Goal: Task Accomplishment & Management: Manage account settings

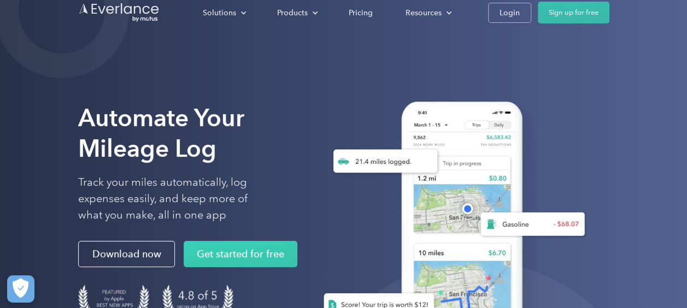
click at [20, 105] on div "Automate Your Mileage Log Track your miles automatically, log expenses easily, …" at bounding box center [343, 218] width 687 height 437
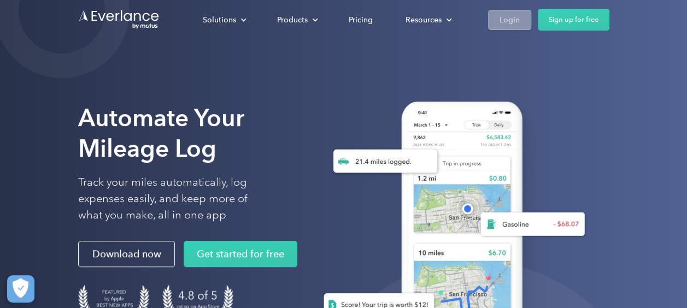
click at [518, 14] on div "Login" at bounding box center [509, 20] width 20 height 14
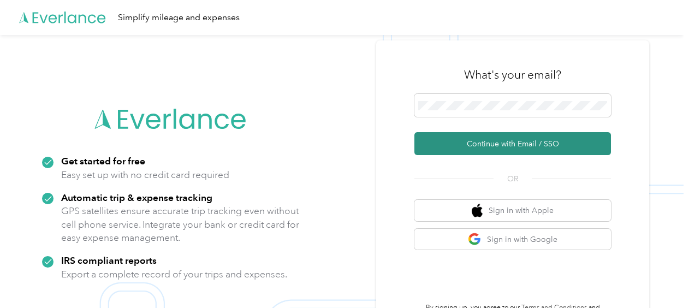
click at [524, 138] on button "Continue with Email / SSO" at bounding box center [513, 143] width 197 height 23
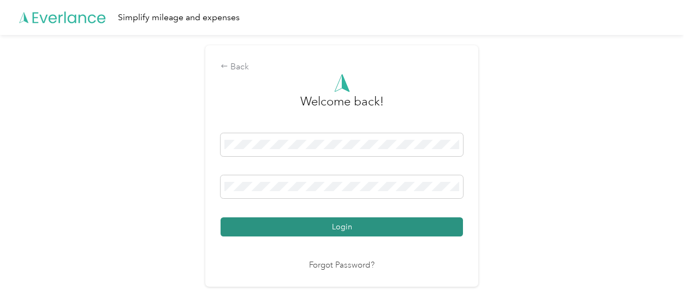
click at [363, 217] on button "Login" at bounding box center [342, 226] width 243 height 19
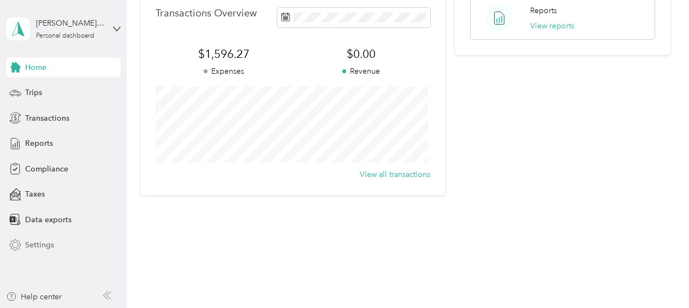
click at [55, 251] on div "Settings" at bounding box center [63, 245] width 115 height 20
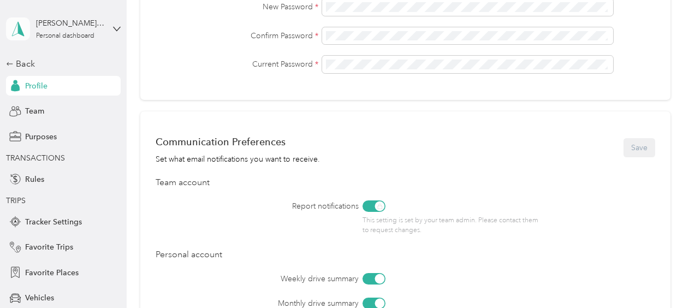
click at [16, 35] on icon at bounding box center [18, 28] width 16 height 15
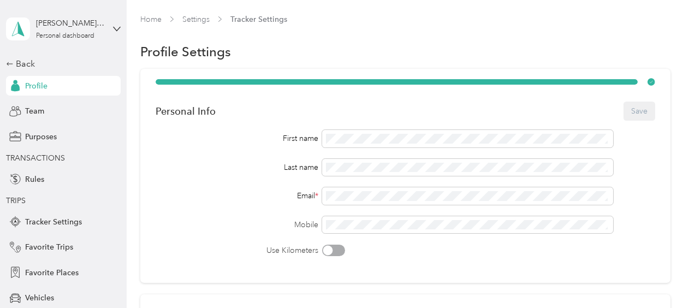
click at [524, 42] on div "Profile Settings" at bounding box center [405, 51] width 530 height 23
click at [147, 22] on link "Home" at bounding box center [150, 19] width 21 height 9
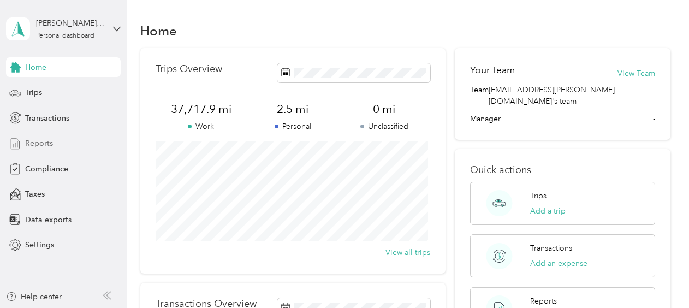
click at [45, 146] on span "Reports" at bounding box center [39, 143] width 28 height 11
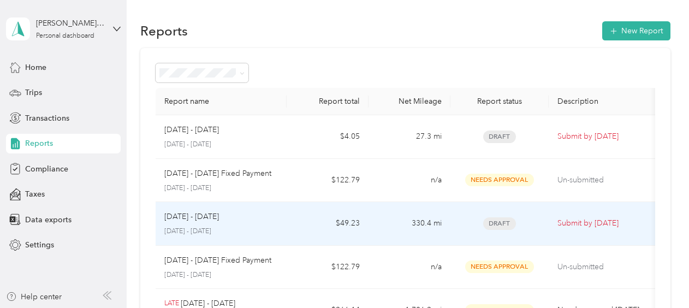
click at [249, 222] on div "Aug 16 - 31, 2025 August 16 - 31, 2025" at bounding box center [221, 224] width 114 height 26
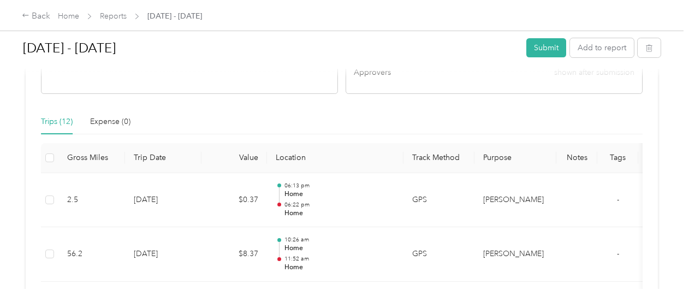
scroll to position [164, 0]
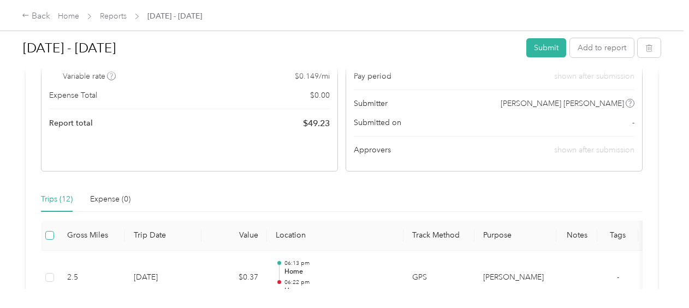
click at [49, 239] on label at bounding box center [49, 235] width 9 height 12
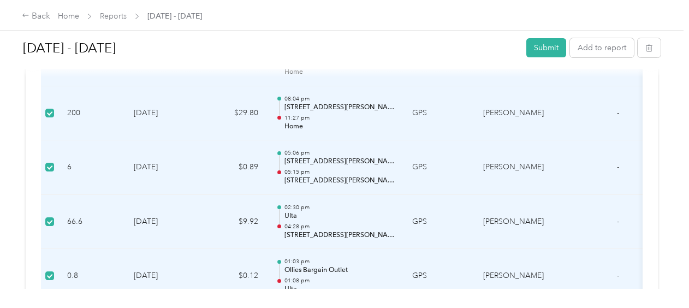
scroll to position [0, 39]
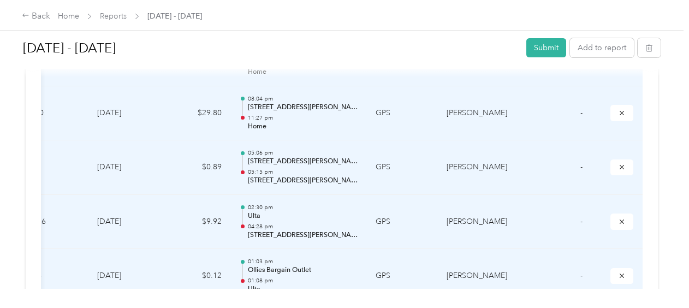
drag, startPoint x: 524, startPoint y: 208, endPoint x: 696, endPoint y: 187, distance: 173.3
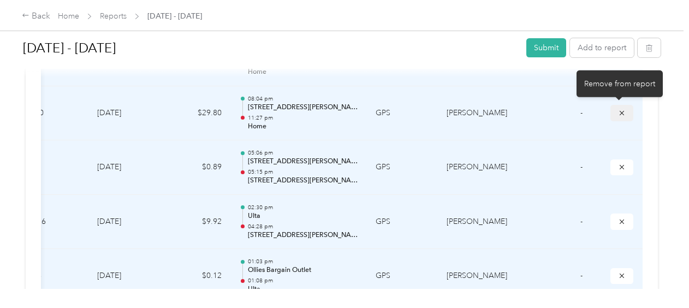
click at [622, 117] on button "submit" at bounding box center [622, 113] width 23 height 16
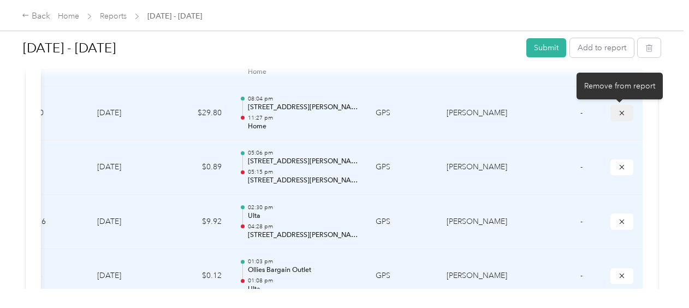
click at [622, 117] on button "submit" at bounding box center [622, 113] width 23 height 16
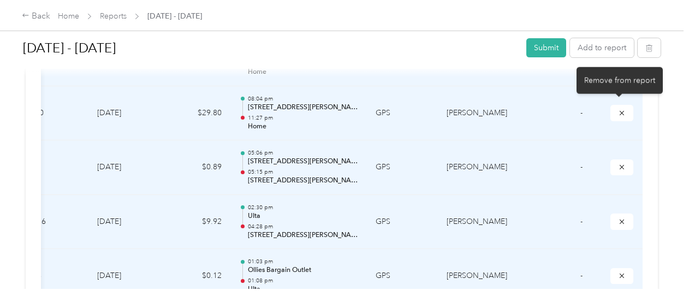
scroll to position [0, 0]
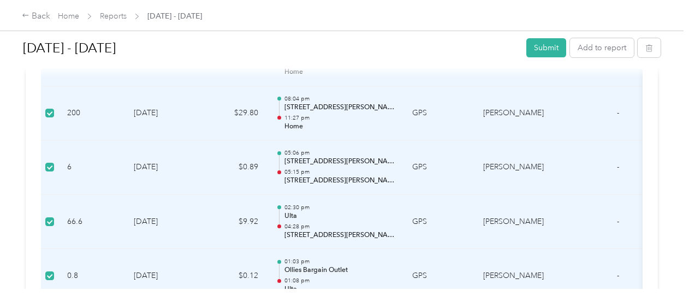
drag, startPoint x: 518, startPoint y: 182, endPoint x: 282, endPoint y: 192, distance: 235.6
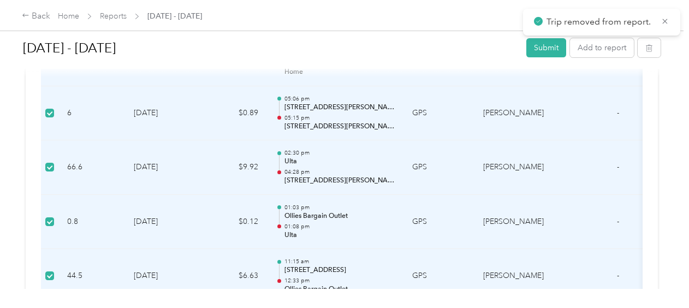
click at [8, 132] on div "Aug 16 - 31, 2025 Submit Add to report Due tomorrow. Submit this report by Sep.…" at bounding box center [342, 144] width 684 height 289
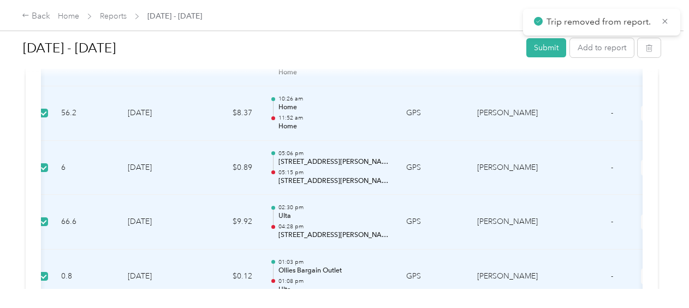
scroll to position [0, 39]
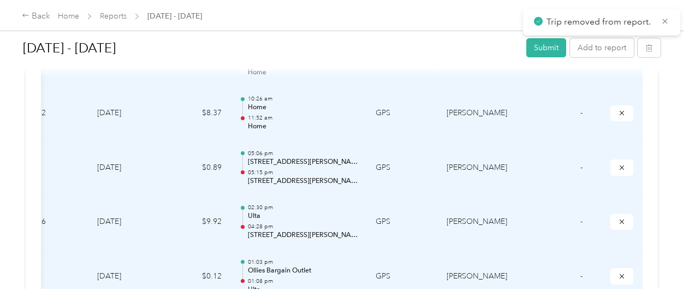
drag, startPoint x: 544, startPoint y: 144, endPoint x: 633, endPoint y: 144, distance: 89.6
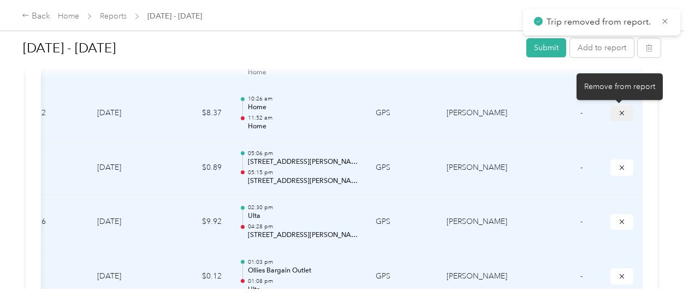
click at [624, 116] on button "submit" at bounding box center [622, 113] width 23 height 16
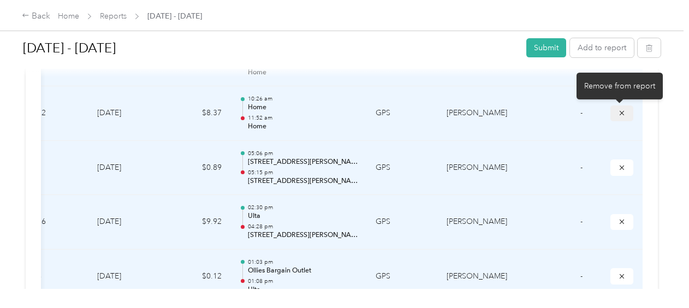
click at [623, 116] on icon "submit" at bounding box center [622, 113] width 8 height 8
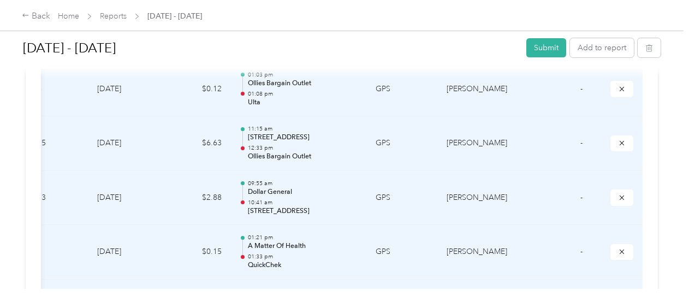
scroll to position [601, 0]
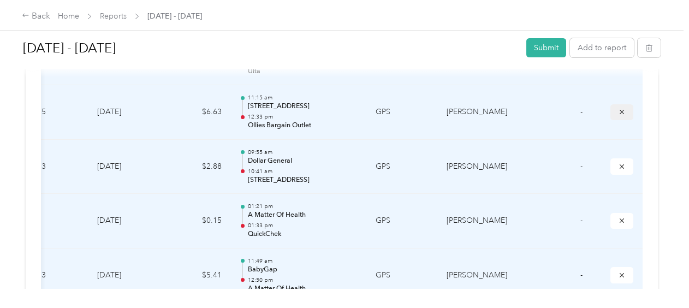
click at [623, 113] on icon "submit" at bounding box center [622, 112] width 8 height 8
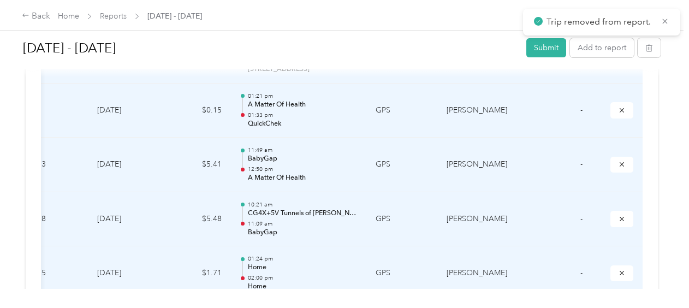
scroll to position [710, 0]
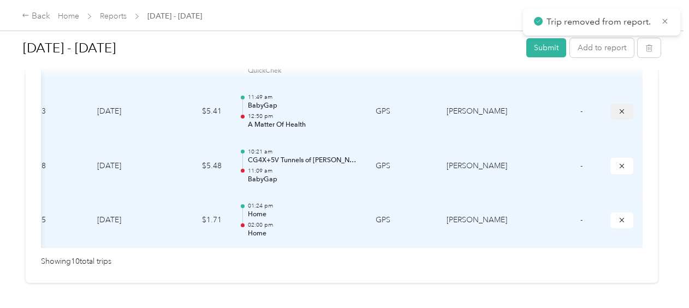
click at [622, 116] on button "submit" at bounding box center [622, 112] width 23 height 16
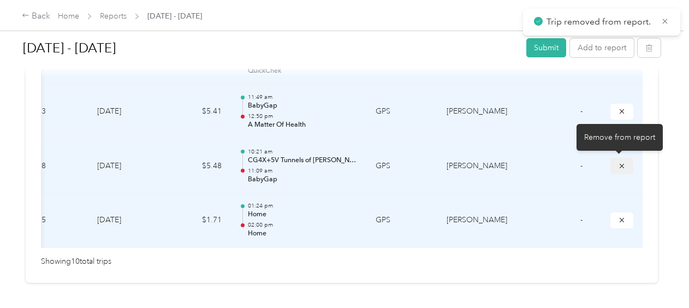
click at [620, 163] on icon "submit" at bounding box center [622, 165] width 4 height 4
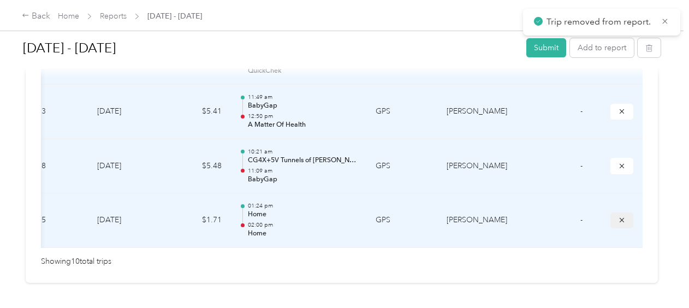
drag, startPoint x: 619, startPoint y: 227, endPoint x: 619, endPoint y: 211, distance: 15.8
click at [619, 226] on td at bounding box center [622, 220] width 41 height 55
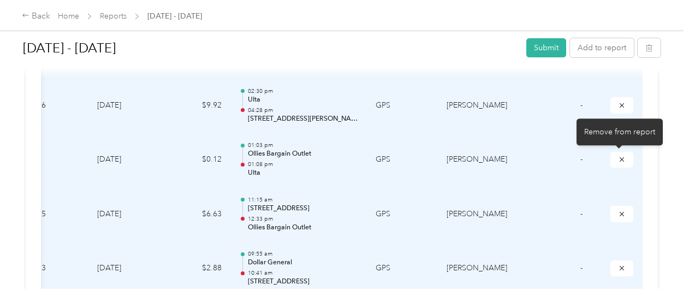
scroll to position [437, 0]
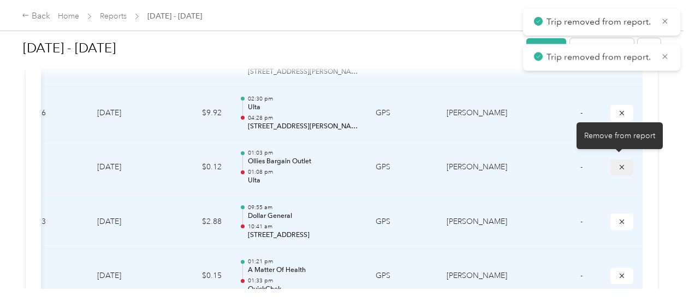
click at [625, 166] on button "submit" at bounding box center [622, 168] width 23 height 16
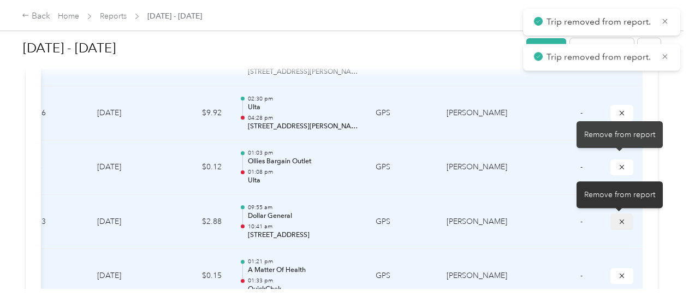
click at [613, 224] on button "submit" at bounding box center [622, 222] width 23 height 16
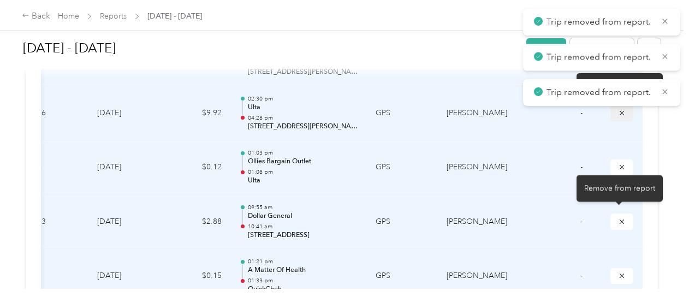
click at [620, 114] on icon "submit" at bounding box center [622, 112] width 4 height 4
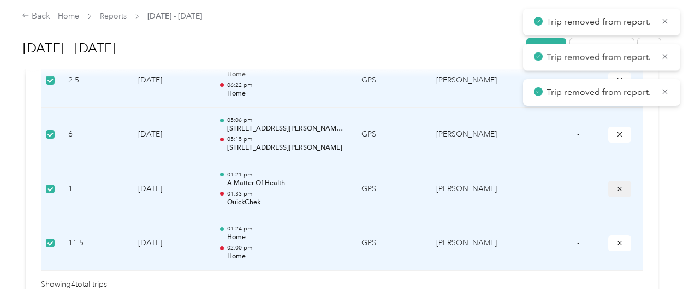
scroll to position [0, 0]
click at [622, 189] on button "submit" at bounding box center [620, 189] width 23 height 16
drag, startPoint x: 617, startPoint y: 245, endPoint x: 621, endPoint y: 172, distance: 73.8
click at [617, 244] on icon "submit" at bounding box center [620, 243] width 8 height 8
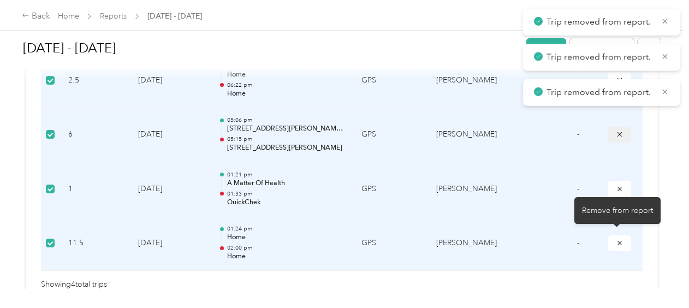
click at [618, 136] on icon "submit" at bounding box center [620, 135] width 8 height 8
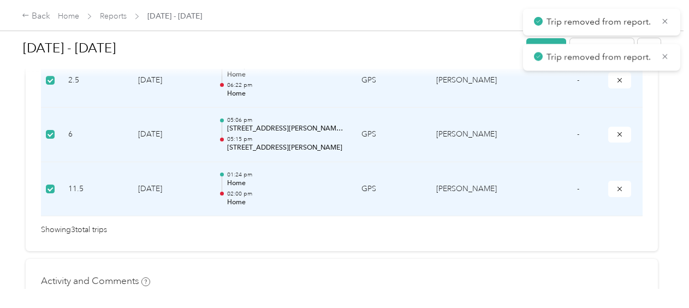
drag, startPoint x: 617, startPoint y: 239, endPoint x: 617, endPoint y: 232, distance: 7.6
click at [617, 236] on div "Showing 3 total trips" at bounding box center [342, 230] width 602 height 12
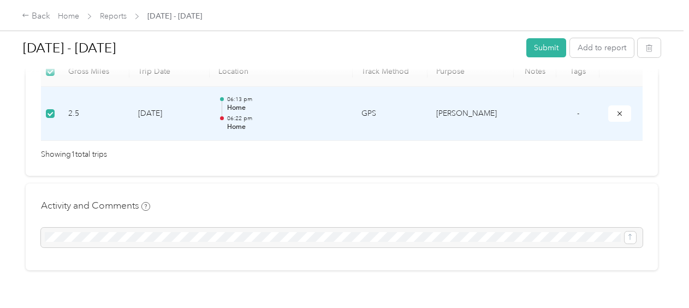
scroll to position [273, 0]
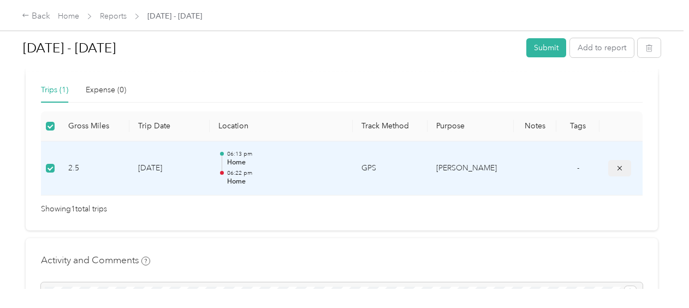
click at [611, 168] on button "submit" at bounding box center [620, 168] width 23 height 16
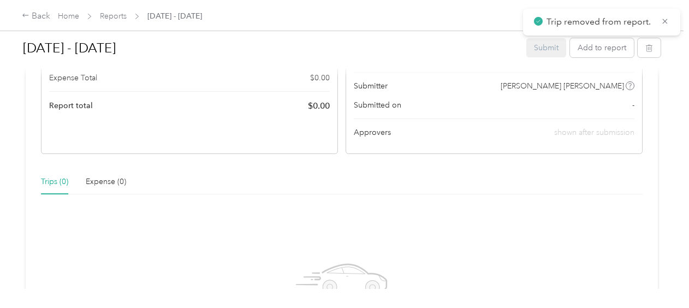
scroll to position [0, 0]
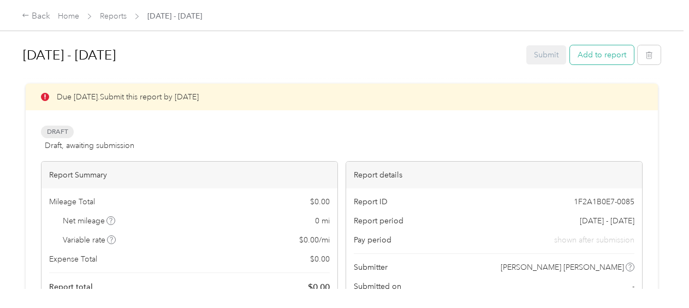
click at [603, 56] on button "Add to report" at bounding box center [602, 54] width 64 height 19
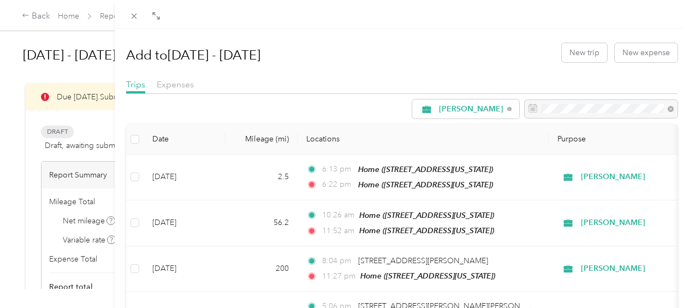
click at [14, 87] on div "Add to Aug 16 - 31, 2025 New trip New expense Trips Expenses Acosta Date Mileag…" at bounding box center [344, 154] width 689 height 308
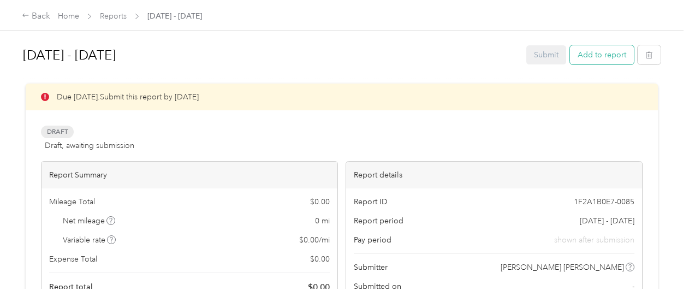
click at [574, 55] on button "Add to report" at bounding box center [602, 54] width 64 height 19
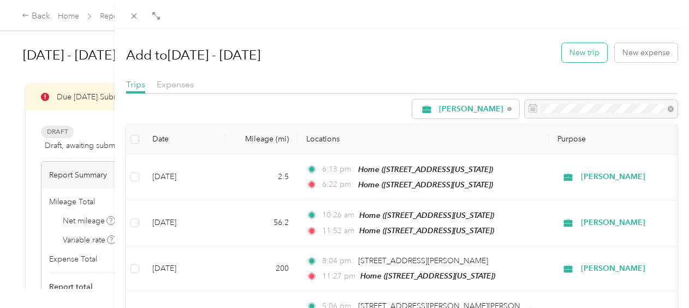
click at [579, 56] on button "New trip" at bounding box center [584, 52] width 45 height 19
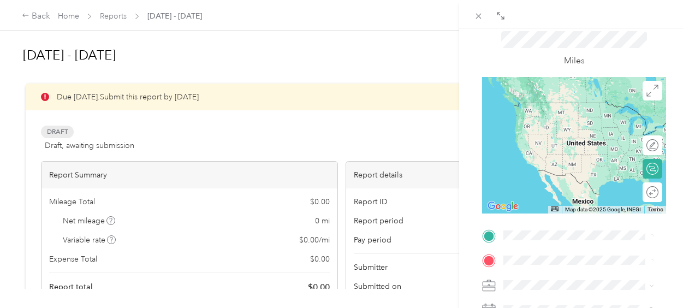
scroll to position [109, 0]
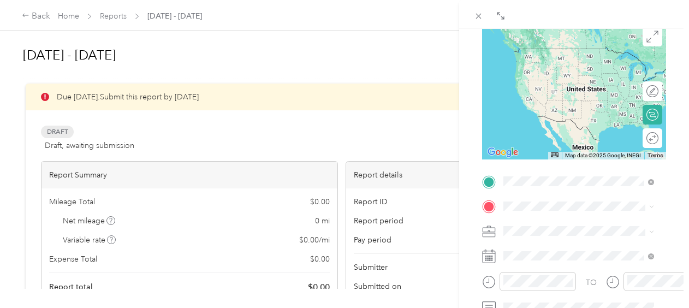
click at [556, 70] on div "Home 6 Murifield Court, Edgmont Township, Pennsylvania, United States" at bounding box center [578, 59] width 109 height 23
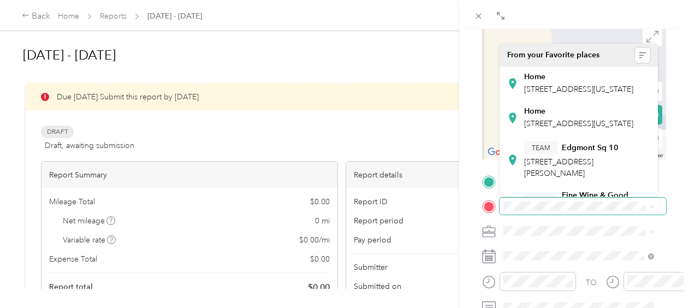
click at [511, 211] on span at bounding box center [583, 206] width 167 height 17
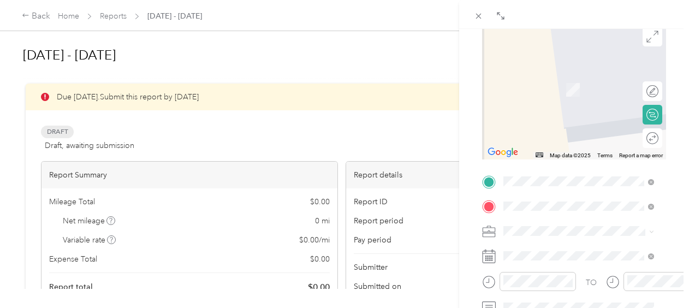
click at [602, 108] on div "TEAM Good News Natural Foods 5429 Peterson Rd, 197098953, Middletown, DE, USA" at bounding box center [587, 94] width 126 height 44
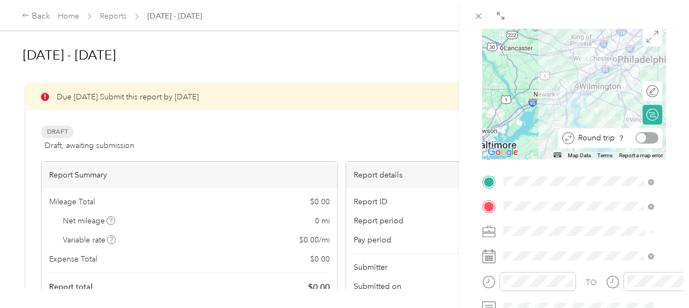
click at [637, 137] on div at bounding box center [642, 138] width 10 height 10
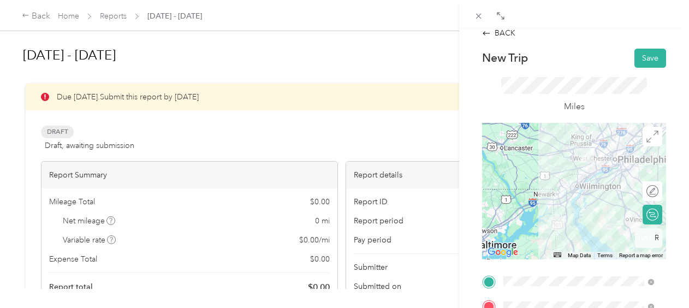
scroll to position [0, 0]
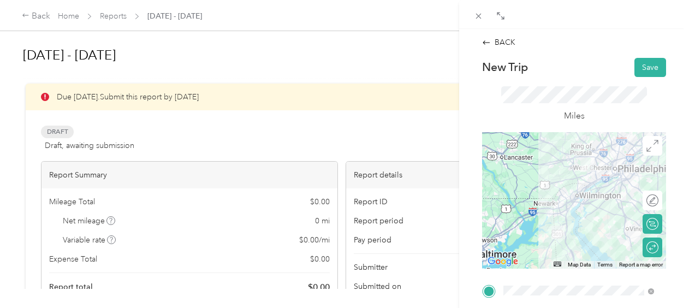
click at [621, 66] on div "New Trip Save" at bounding box center [574, 67] width 184 height 19
click at [635, 68] on button "Save" at bounding box center [651, 67] width 32 height 19
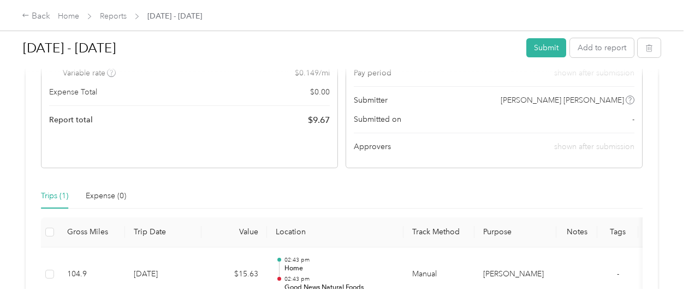
scroll to position [164, 0]
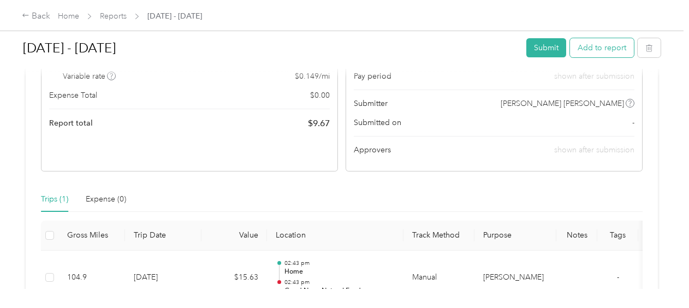
click at [596, 49] on button "Add to report" at bounding box center [602, 47] width 64 height 19
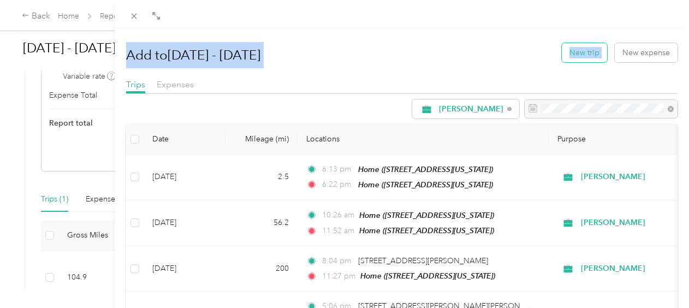
click at [595, 308] on div "Drag to resize Click to close Add to Aug 16 - 31, 2025 New trip New expense Tri…" at bounding box center [342, 308] width 684 height 0
click at [87, 271] on div "Add to Aug 16 - 31, 2025 New trip New expense Trips Expenses Acosta Date Mileag…" at bounding box center [344, 154] width 689 height 308
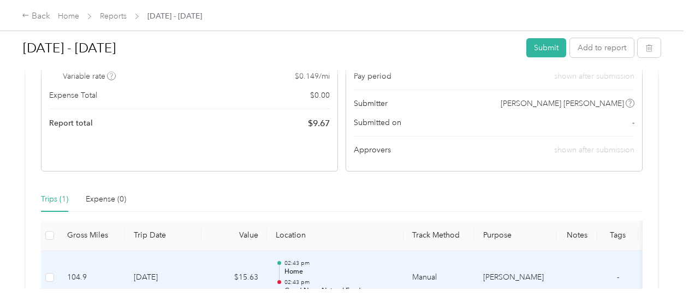
click at [152, 264] on td "8-16-2025" at bounding box center [163, 278] width 76 height 55
click at [184, 276] on td "8-16-2025" at bounding box center [163, 278] width 76 height 55
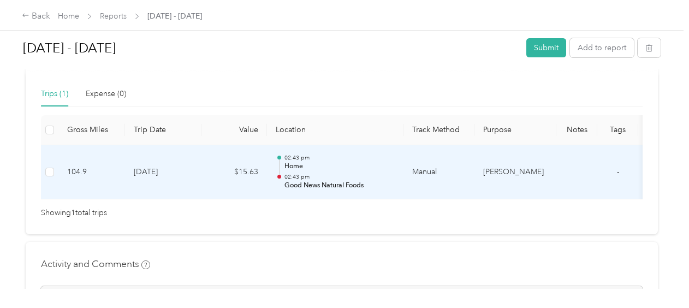
scroll to position [273, 0]
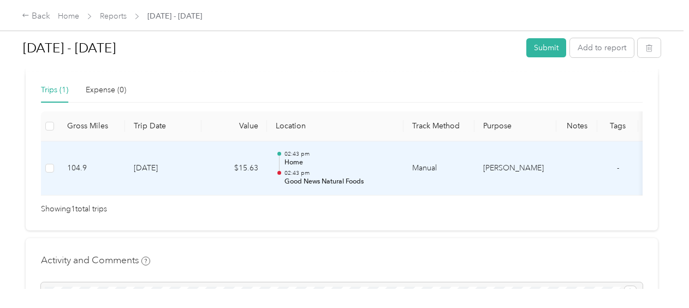
click at [229, 178] on td "$15.63" at bounding box center [235, 168] width 66 height 55
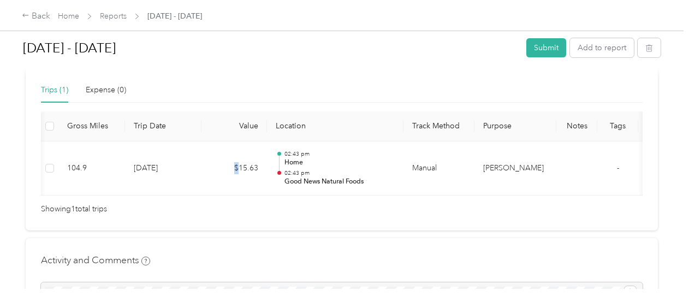
scroll to position [0, 39]
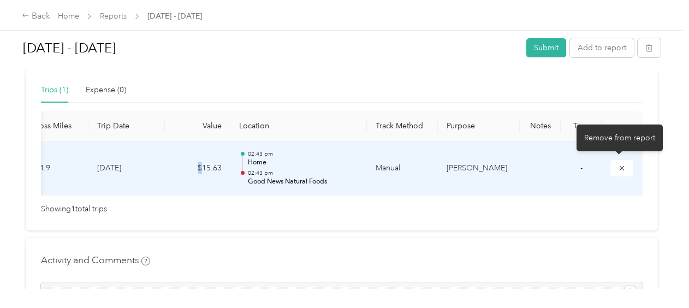
drag, startPoint x: 618, startPoint y: 168, endPoint x: 618, endPoint y: 156, distance: 11.5
click at [618, 168] on icon "submit" at bounding box center [622, 168] width 8 height 8
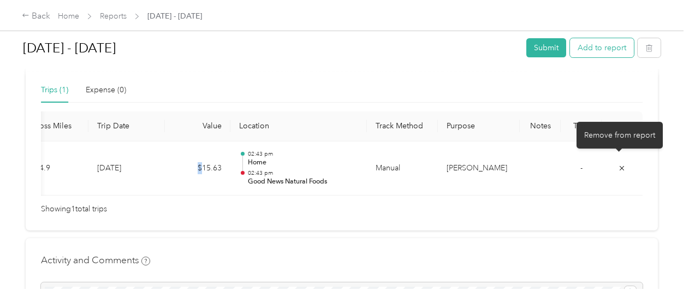
click at [596, 54] on button "Add to report" at bounding box center [602, 47] width 64 height 19
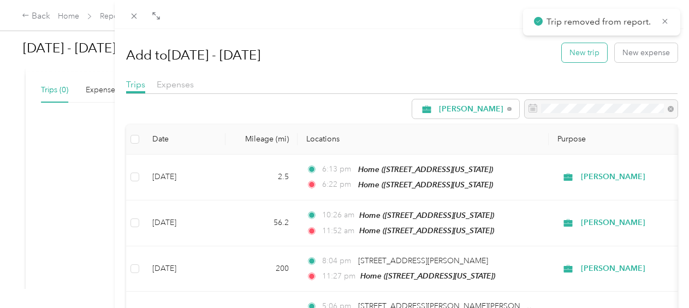
click at [567, 58] on button "New trip" at bounding box center [584, 52] width 45 height 19
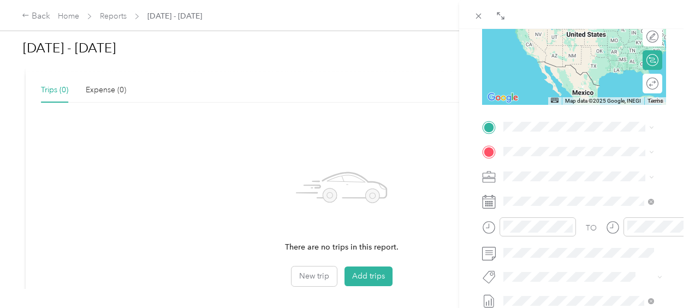
scroll to position [218, 0]
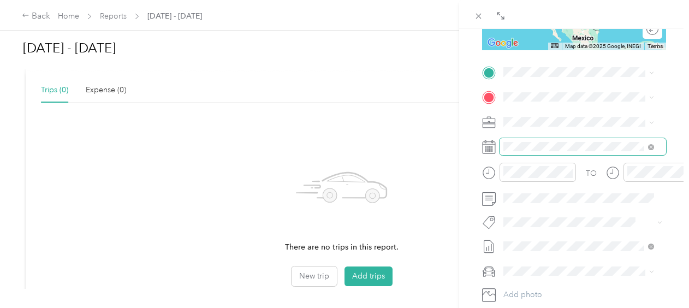
click at [538, 151] on span at bounding box center [583, 146] width 167 height 17
click at [492, 150] on icon at bounding box center [489, 147] width 14 height 14
click at [564, 156] on div "TO Add photo" at bounding box center [574, 195] width 184 height 264
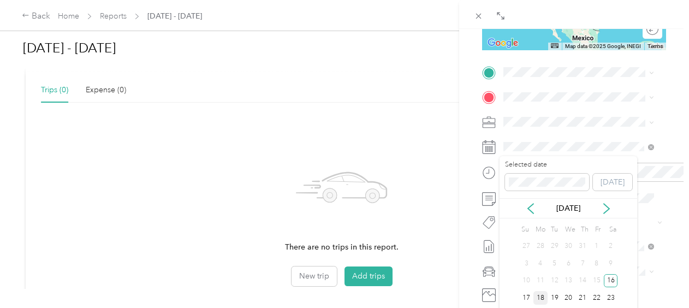
click at [539, 297] on div "18" at bounding box center [541, 298] width 14 height 14
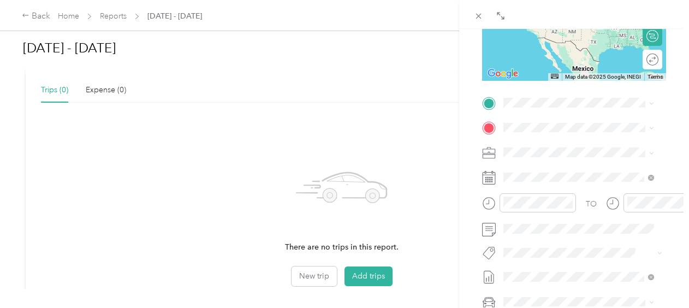
scroll to position [164, 0]
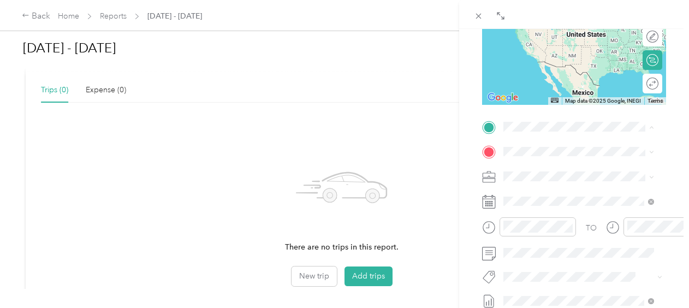
click at [539, 173] on strong "Home" at bounding box center [534, 170] width 21 height 10
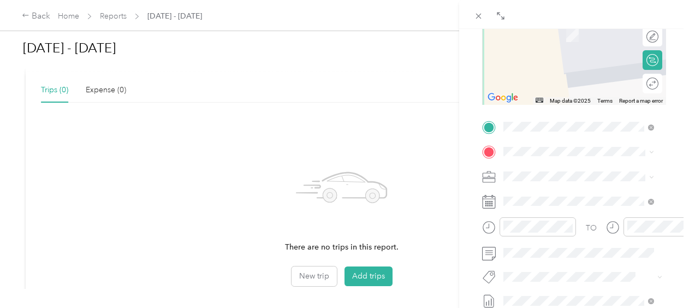
click at [543, 145] on span at bounding box center [583, 151] width 167 height 17
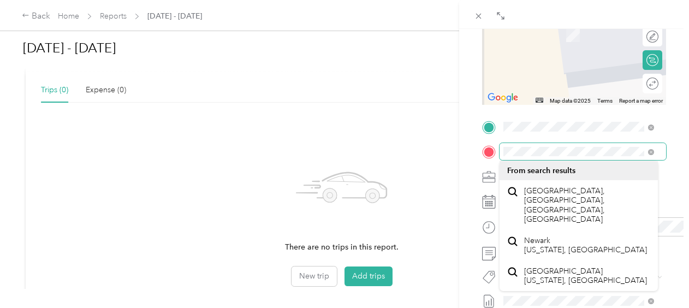
click at [408, 144] on div "BACK New Trip Save This trip cannot be edited because it is either under review…" at bounding box center [344, 154] width 689 height 308
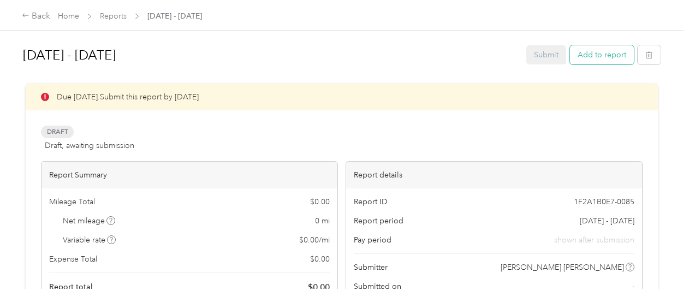
click at [588, 51] on button "Add to report" at bounding box center [602, 54] width 64 height 19
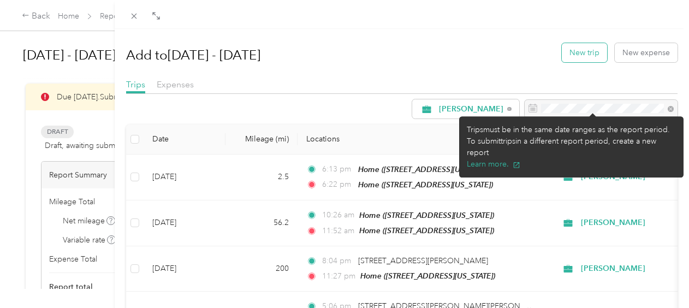
click at [572, 49] on button "New trip" at bounding box center [584, 52] width 45 height 19
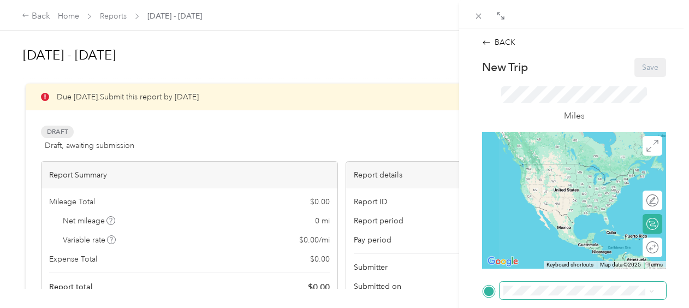
scroll to position [55, 0]
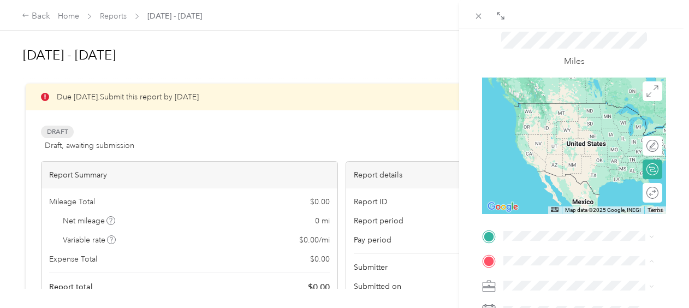
click at [582, 208] on span "739 S Governors Ave, 199044105, Dover, DE, USA" at bounding box center [558, 208] width 69 height 9
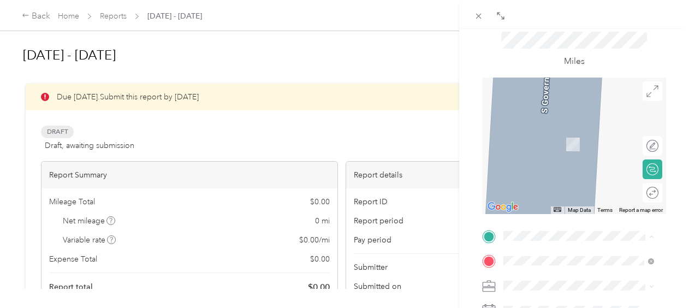
click at [566, 119] on span "6 Murifield Court, Edgmont Township, Pennsylvania, United States" at bounding box center [578, 119] width 109 height 9
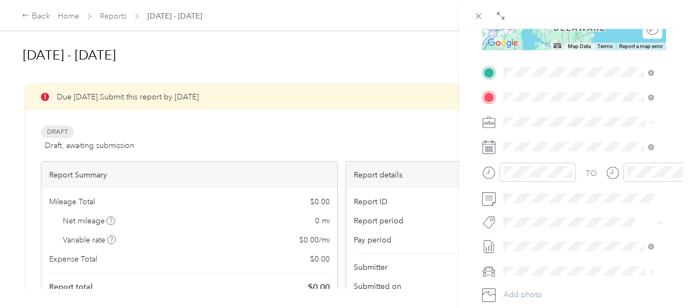
scroll to position [164, 0]
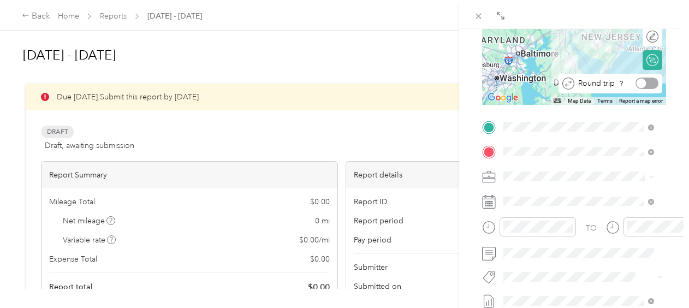
click at [641, 84] on div at bounding box center [647, 83] width 23 height 11
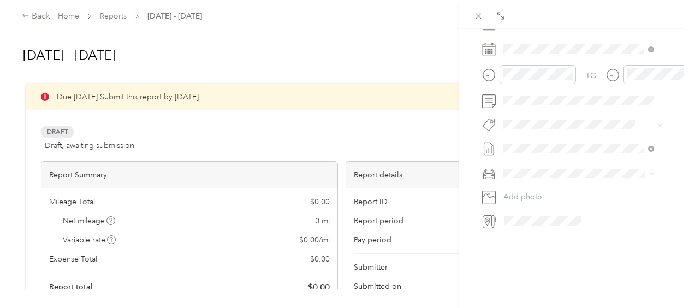
scroll to position [269, 0]
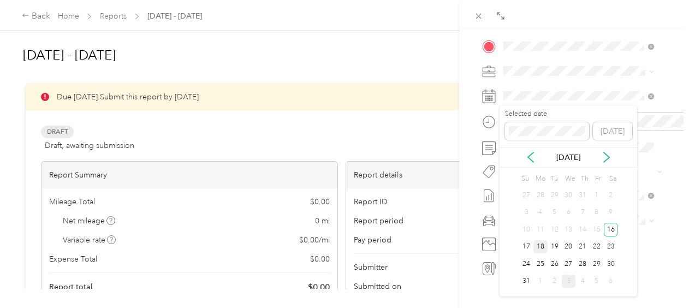
click at [543, 246] on div "18" at bounding box center [541, 247] width 14 height 14
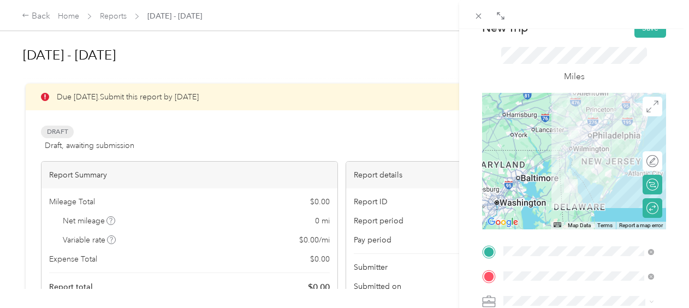
scroll to position [0, 0]
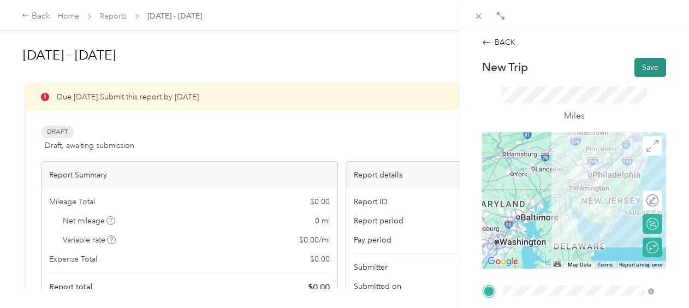
click at [641, 67] on button "Save" at bounding box center [651, 67] width 32 height 19
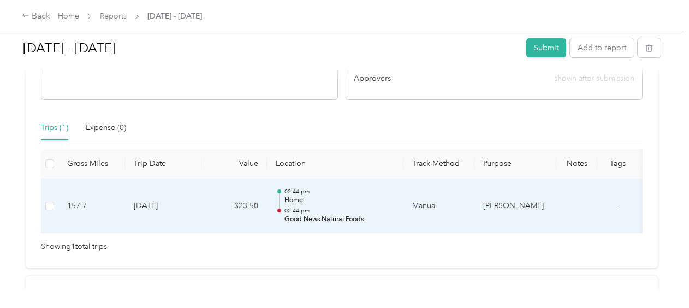
scroll to position [218, 0]
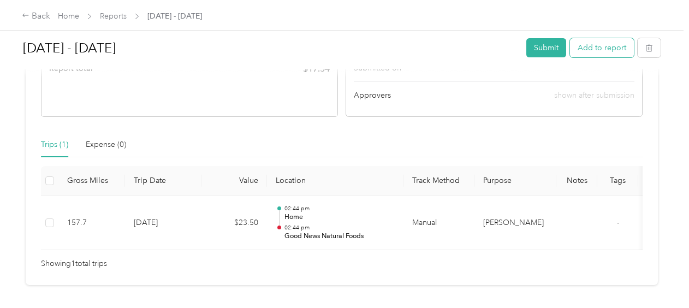
click at [588, 50] on button "Add to report" at bounding box center [602, 47] width 64 height 19
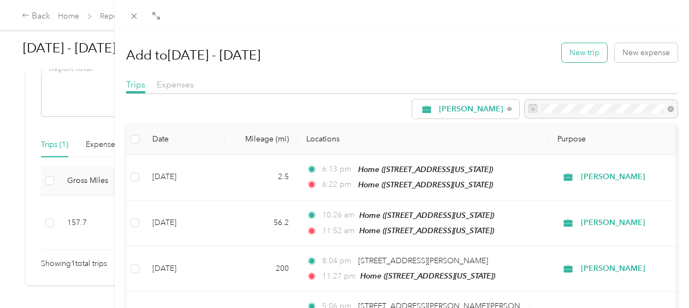
click at [569, 47] on button "New trip" at bounding box center [584, 52] width 45 height 19
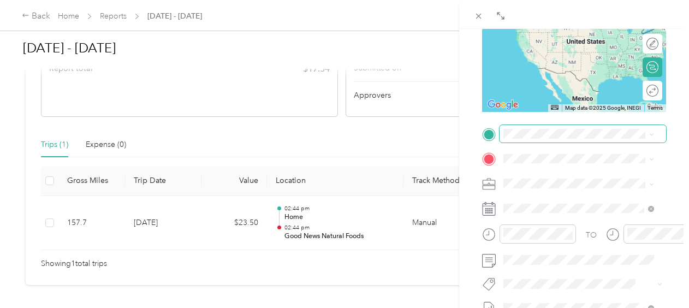
scroll to position [164, 0]
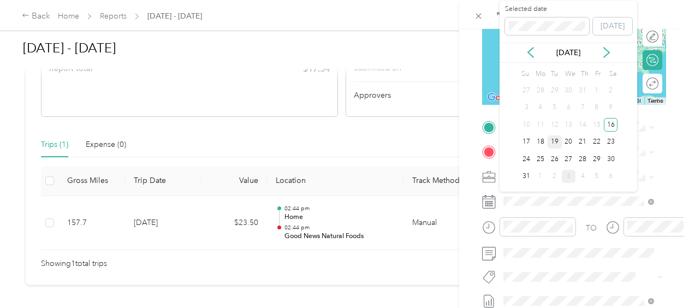
click at [558, 144] on div "19" at bounding box center [555, 142] width 14 height 14
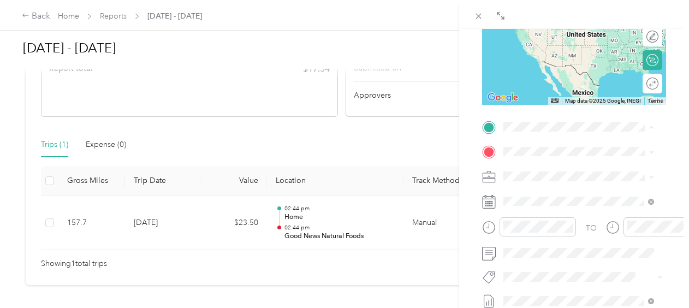
click at [548, 171] on div "Home" at bounding box center [578, 170] width 109 height 10
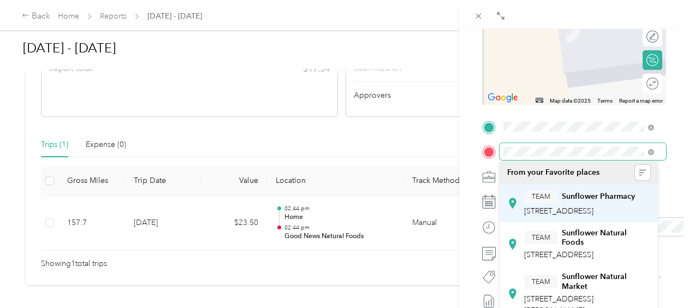
scroll to position [55, 0]
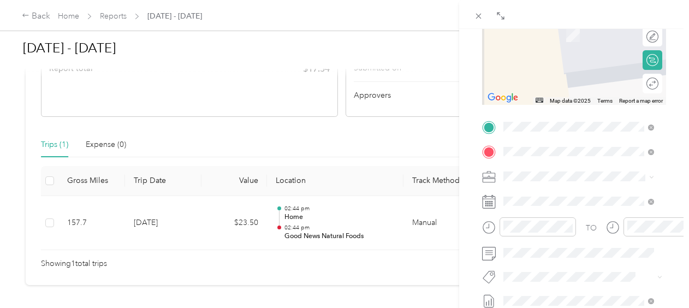
click at [590, 260] on div "TEAM Sunflower Natural Market 75 Mill Hill Rd, 124981303, Woodstock, NY, USA" at bounding box center [587, 239] width 126 height 44
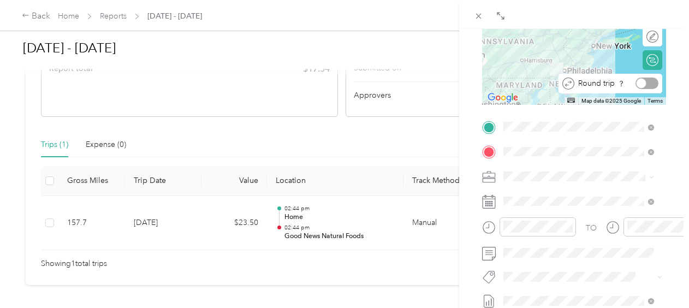
click at [641, 83] on div at bounding box center [647, 83] width 23 height 11
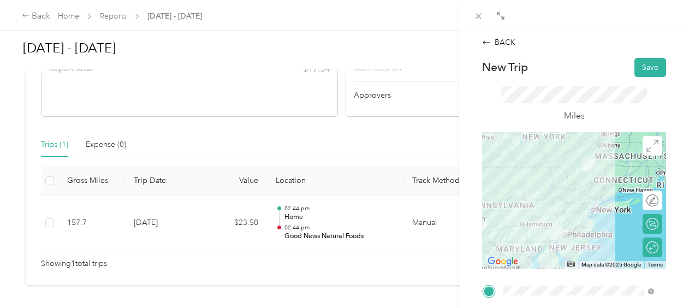
scroll to position [0, 0]
click at [650, 66] on button "Save" at bounding box center [651, 67] width 32 height 19
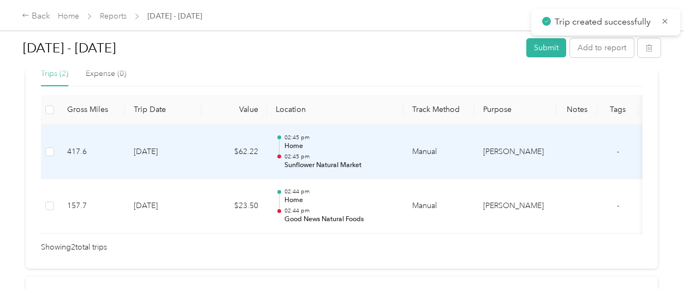
scroll to position [273, 0]
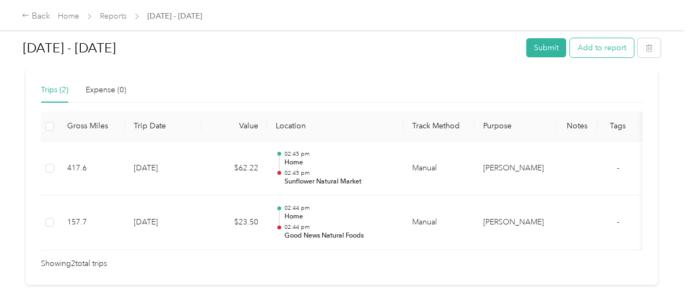
click at [615, 49] on button "Add to report" at bounding box center [602, 47] width 64 height 19
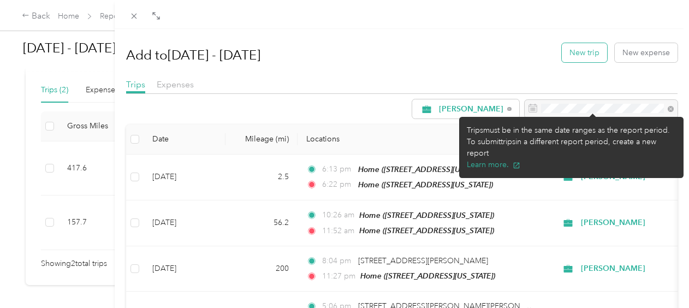
click at [562, 47] on button "New trip" at bounding box center [584, 52] width 45 height 19
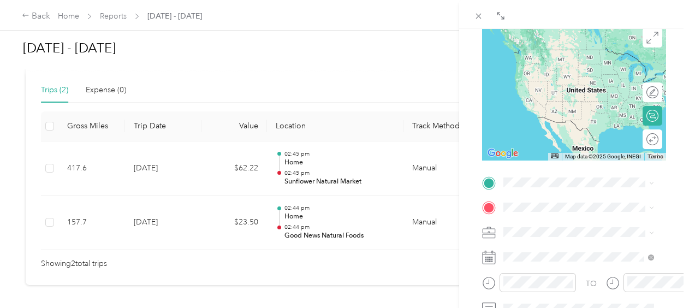
scroll to position [109, 0]
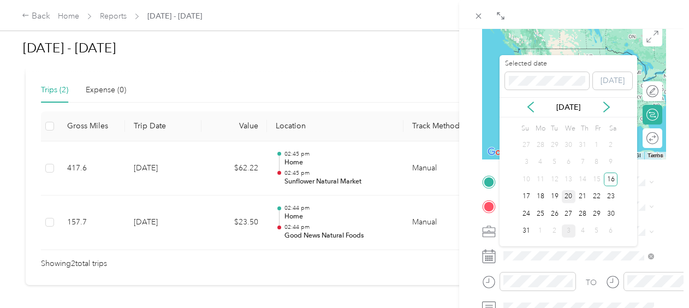
click at [572, 198] on div "20" at bounding box center [569, 197] width 14 height 14
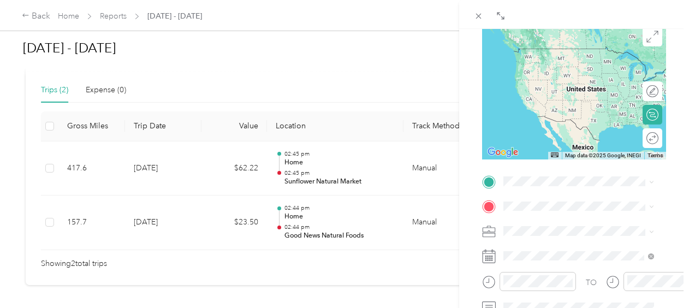
click at [567, 69] on div "Home 6 Murifield Court, Edgmont Township, Pennsylvania, United States" at bounding box center [578, 57] width 109 height 23
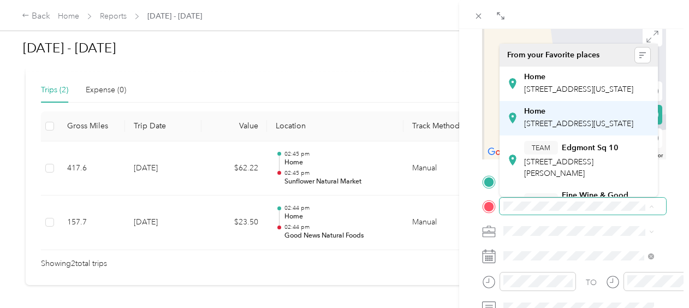
scroll to position [55, 0]
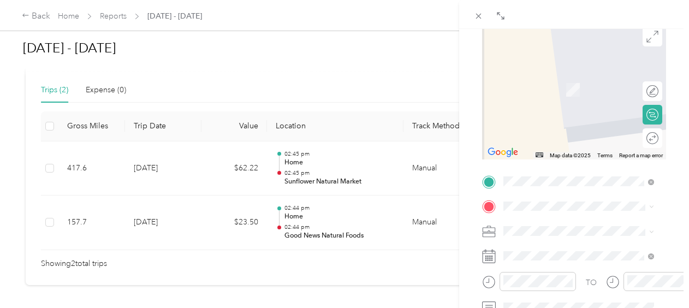
click at [568, 126] on span "204 Washington St, 070304709, Hoboken, NJ, USA" at bounding box center [578, 121] width 109 height 9
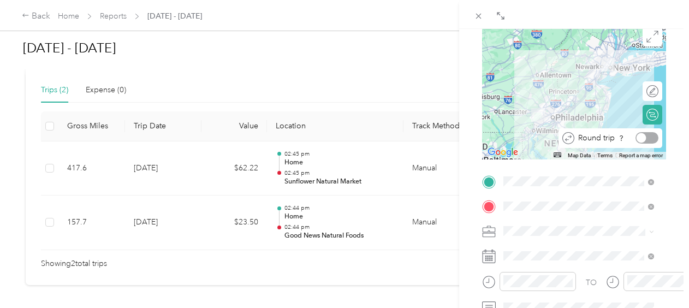
click at [640, 139] on div at bounding box center [647, 137] width 23 height 11
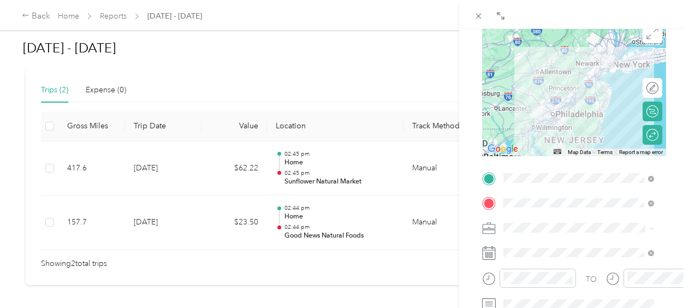
scroll to position [0, 0]
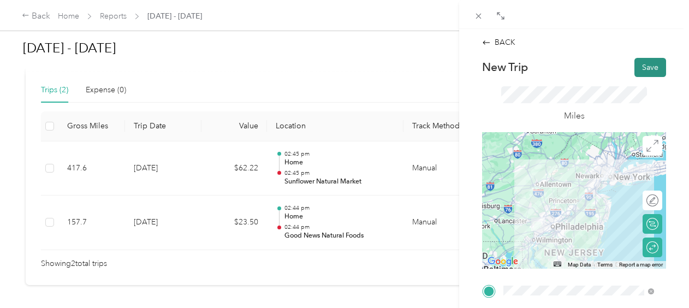
click at [642, 70] on button "Save" at bounding box center [651, 67] width 32 height 19
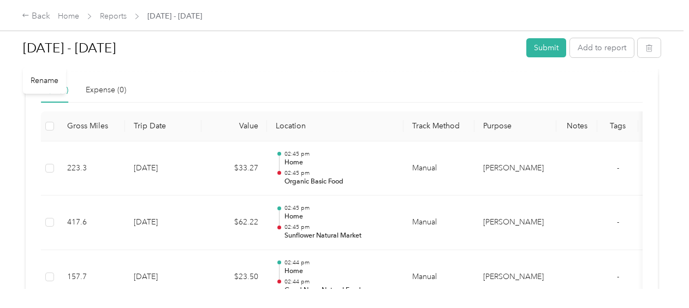
click at [401, 58] on h1 "[DATE] - [DATE]" at bounding box center [271, 48] width 496 height 26
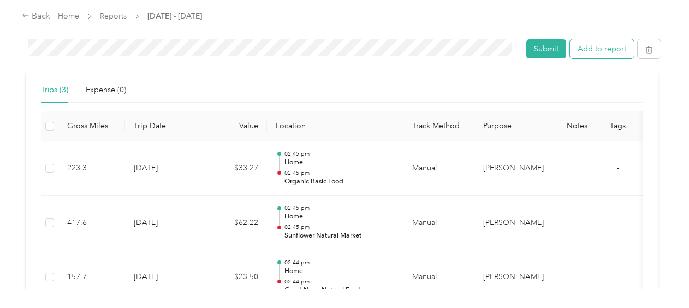
click at [597, 52] on button "Add to report" at bounding box center [602, 48] width 64 height 19
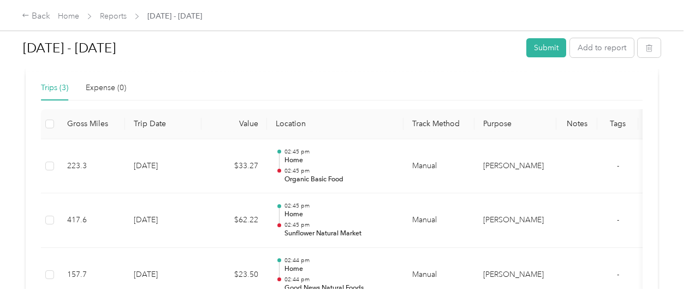
scroll to position [273, 0]
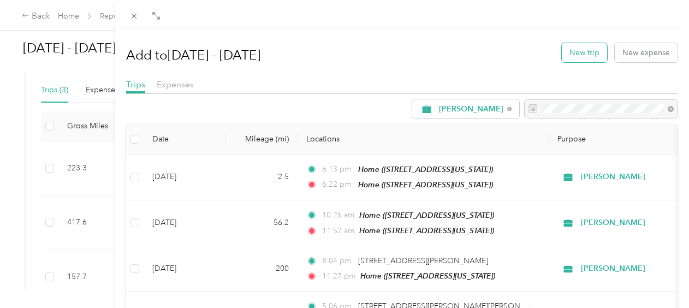
click at [579, 59] on button "New trip" at bounding box center [584, 52] width 45 height 19
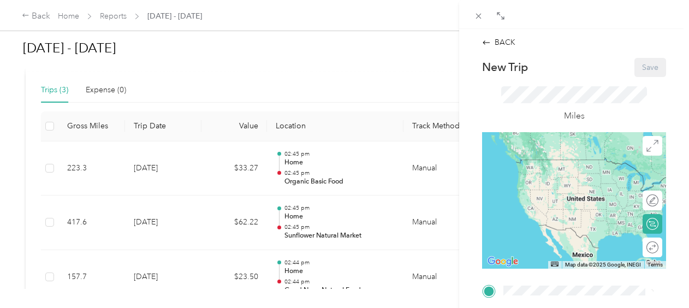
scroll to position [109, 0]
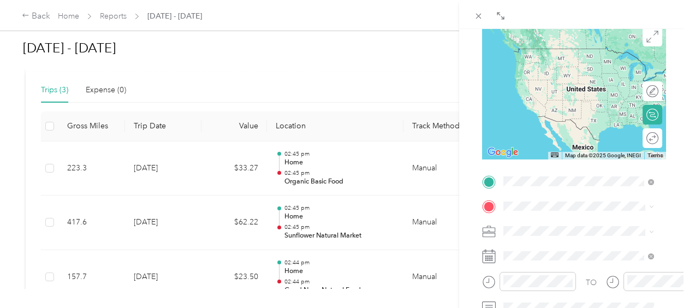
click at [558, 70] on div "Home 6 Murifield Court, Edgmont Township, Pennsylvania, United States" at bounding box center [578, 59] width 109 height 23
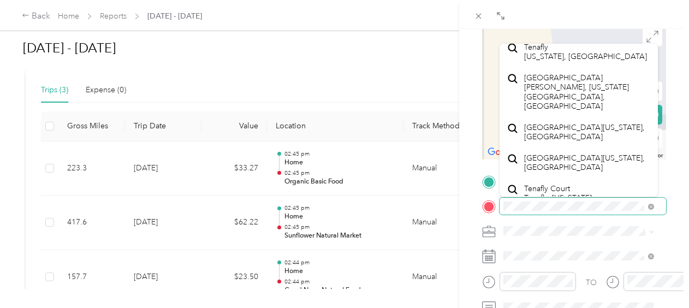
scroll to position [583, 0]
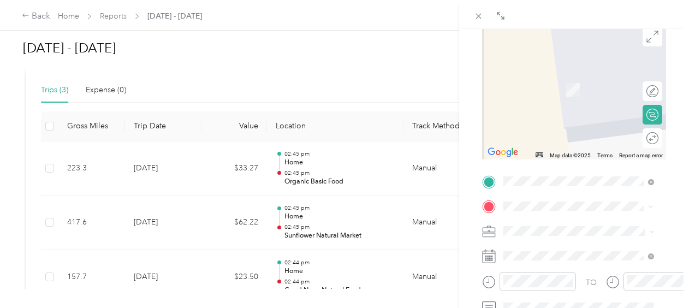
click at [570, 142] on span "415 York Rd, 189381084, New Hope, PA, USA" at bounding box center [558, 137] width 69 height 9
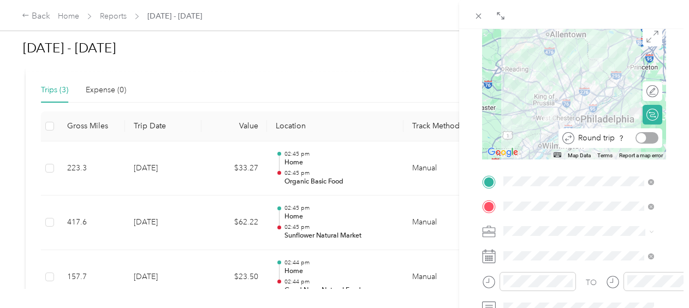
click at [641, 139] on div at bounding box center [647, 137] width 23 height 11
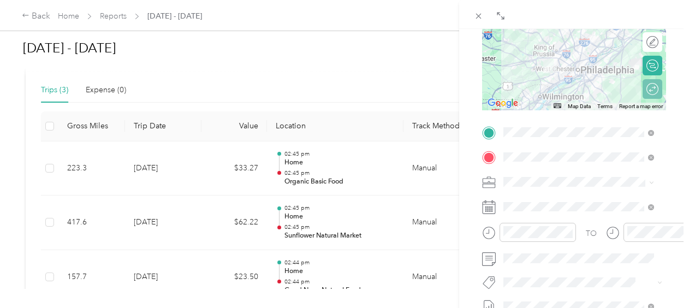
scroll to position [218, 0]
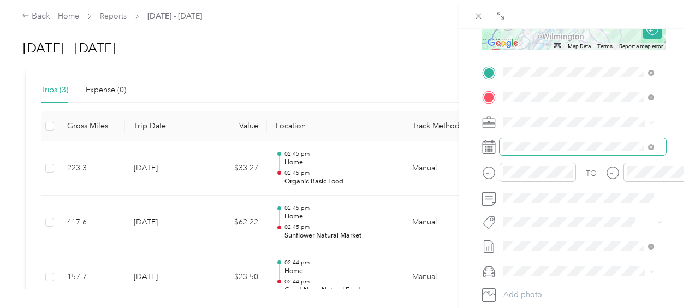
click at [588, 155] on span at bounding box center [583, 146] width 167 height 17
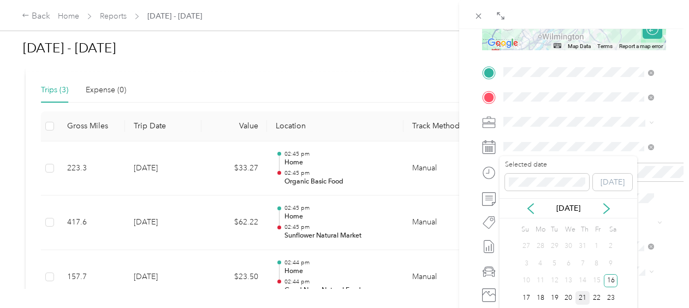
click at [583, 299] on div "21" at bounding box center [583, 298] width 14 height 14
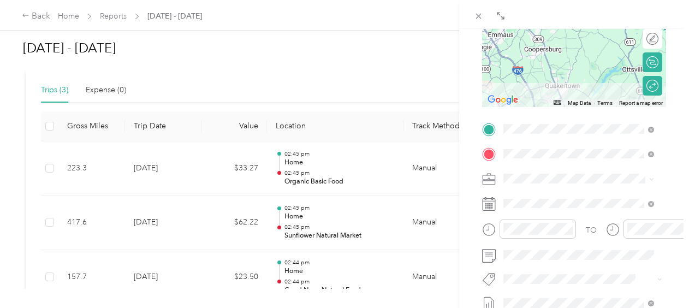
scroll to position [0, 0]
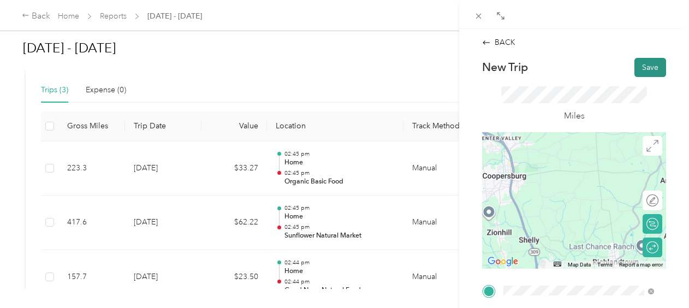
click at [635, 68] on button "Save" at bounding box center [651, 67] width 32 height 19
click at [640, 66] on button "Save" at bounding box center [651, 67] width 32 height 19
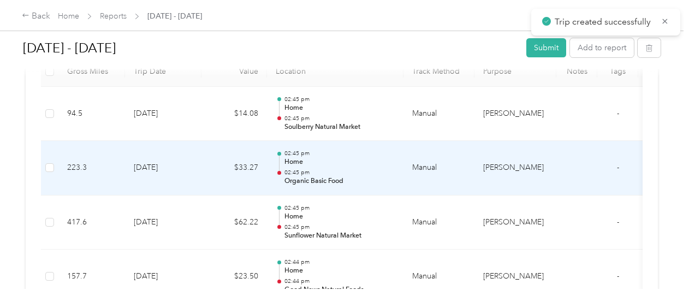
scroll to position [218, 0]
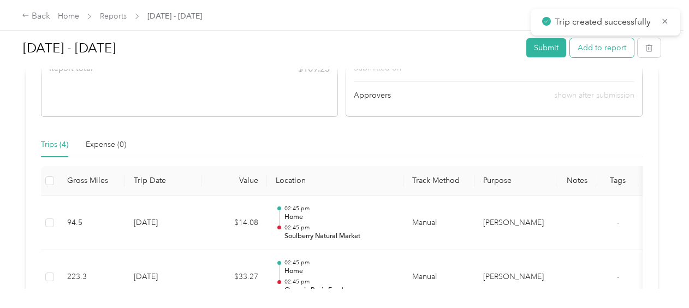
click at [607, 51] on button "Add to report" at bounding box center [602, 47] width 64 height 19
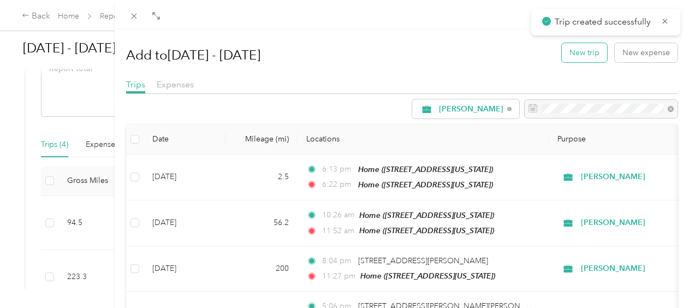
click at [562, 60] on button "New trip" at bounding box center [584, 52] width 45 height 19
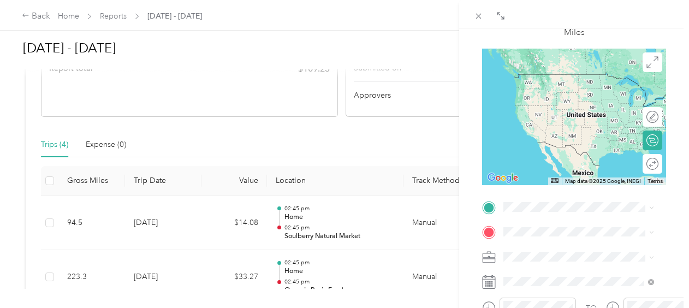
scroll to position [164, 0]
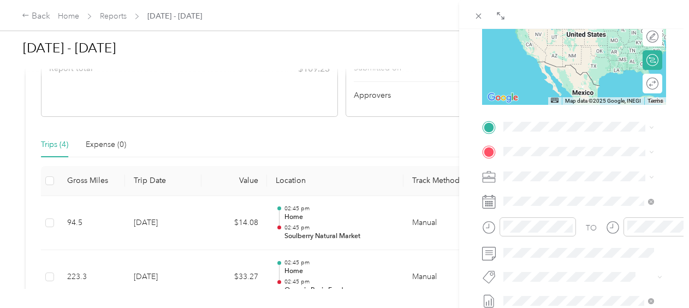
click at [529, 174] on div "Home 6 Murifield Court, Edgmont Township, Pennsylvania, United States" at bounding box center [578, 174] width 109 height 23
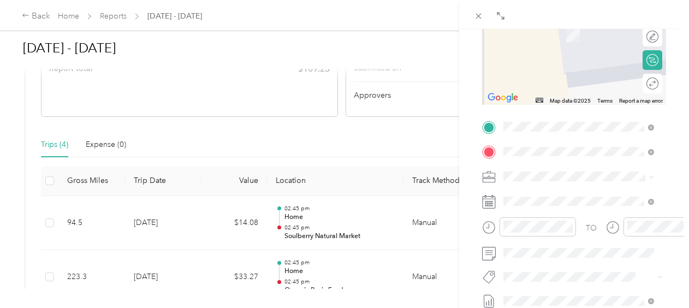
click at [580, 223] on div "TEAM BEACON NATURAL MARKET 348 MAIN STREET, 12508, BEACON, NY, USA" at bounding box center [587, 206] width 126 height 33
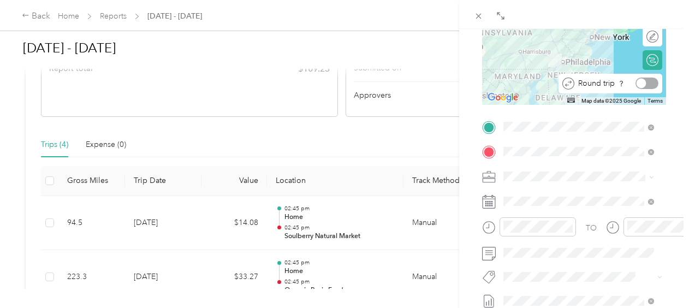
click at [641, 84] on div at bounding box center [647, 83] width 23 height 11
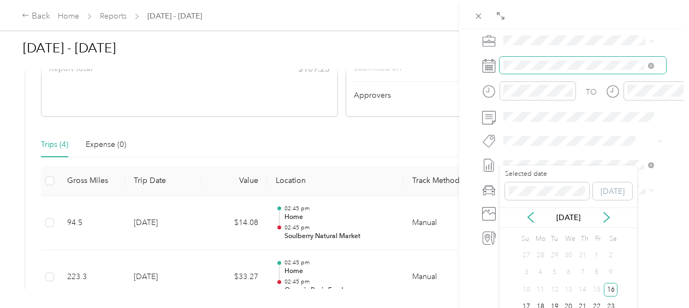
scroll to position [324, 0]
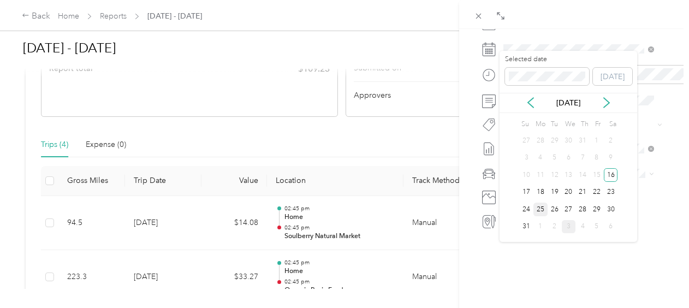
click at [542, 210] on div "25" at bounding box center [541, 210] width 14 height 14
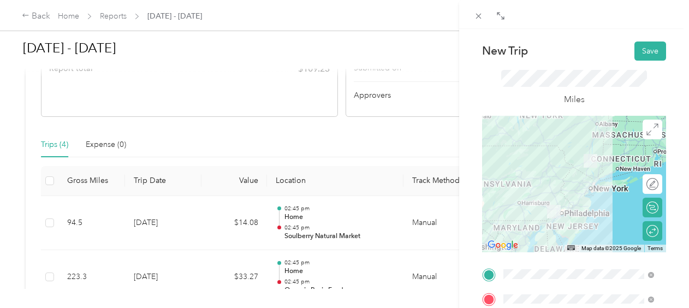
scroll to position [0, 0]
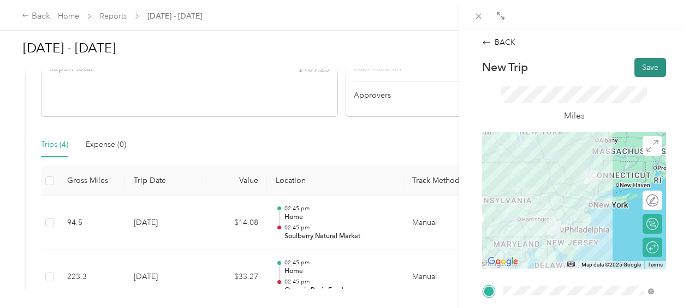
click at [637, 67] on button "Save" at bounding box center [651, 67] width 32 height 19
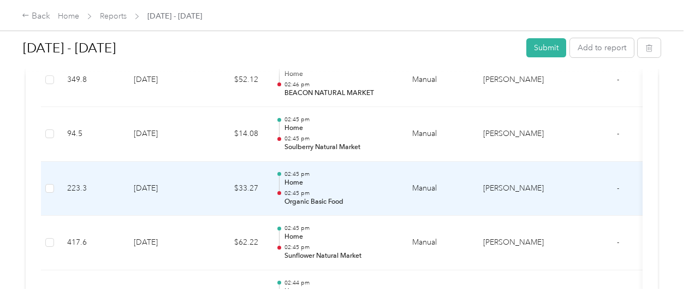
scroll to position [252, 0]
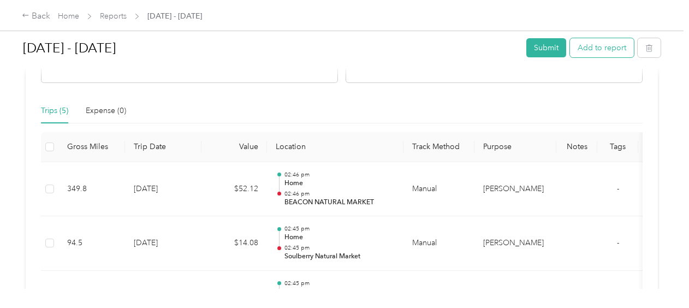
click at [601, 51] on button "Add to report" at bounding box center [602, 47] width 64 height 19
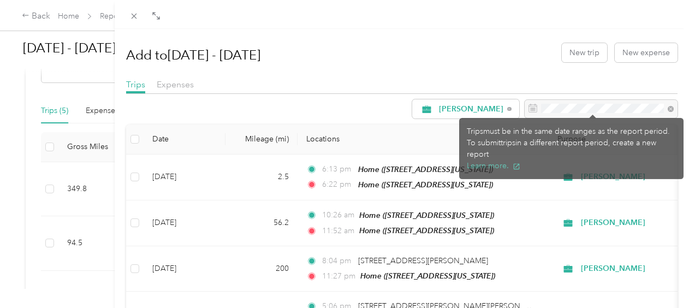
click at [554, 63] on div "Add to Aug 16 - 31, 2025 New trip New expense" at bounding box center [402, 53] width 552 height 32
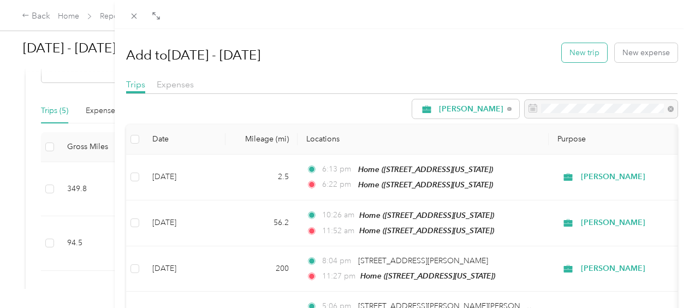
click at [562, 57] on button "New trip" at bounding box center [584, 52] width 45 height 19
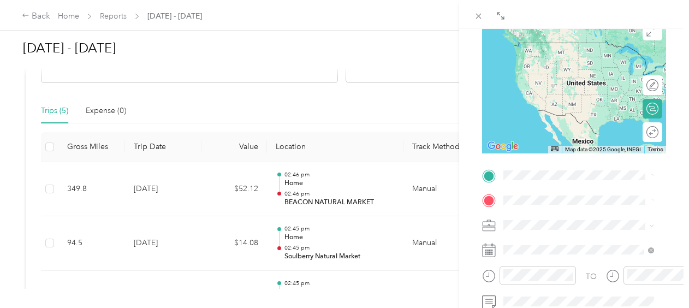
scroll to position [218, 0]
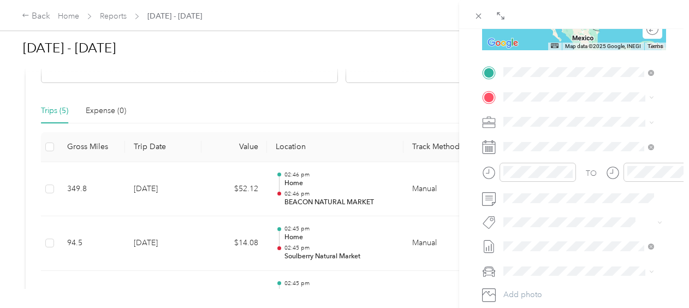
click at [544, 114] on strong "Home" at bounding box center [534, 115] width 21 height 10
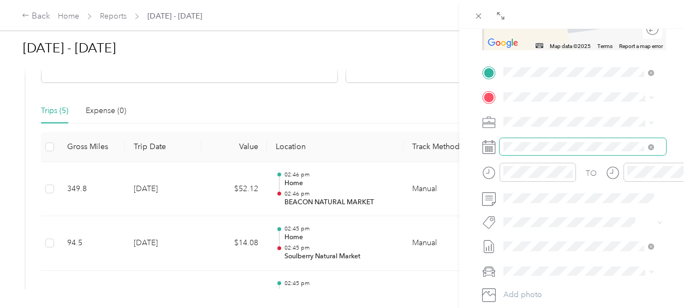
click at [581, 140] on span at bounding box center [583, 146] width 167 height 17
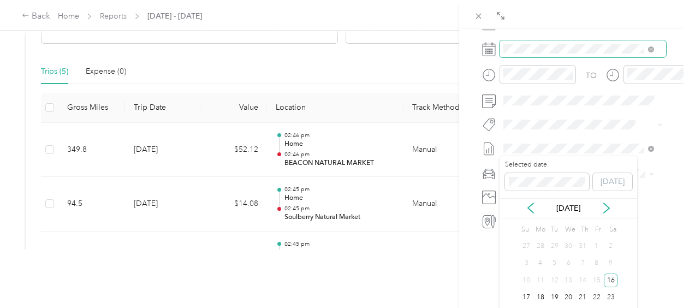
scroll to position [0, 0]
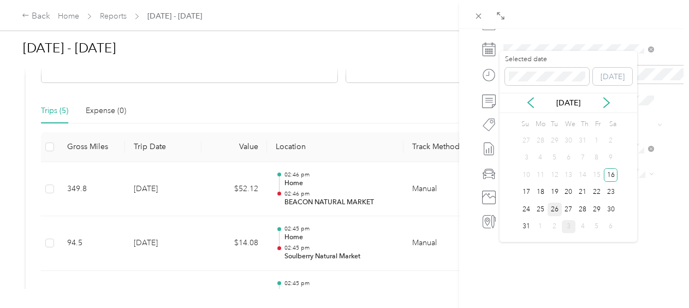
click at [557, 209] on div "26" at bounding box center [555, 210] width 14 height 14
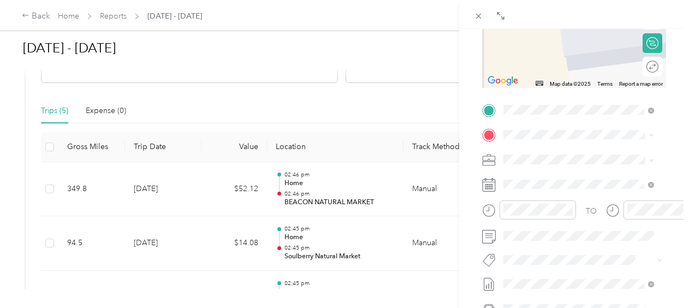
scroll to position [160, 0]
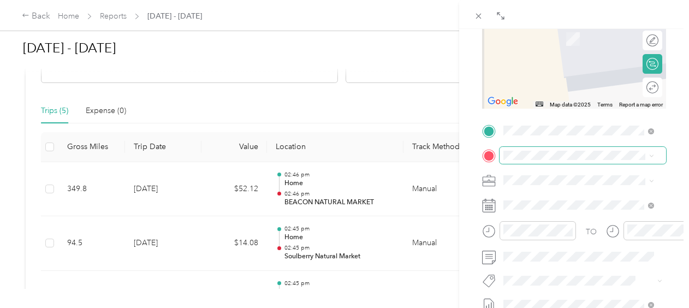
click at [557, 161] on span at bounding box center [583, 155] width 167 height 17
click at [477, 93] on form "New Trip Save This trip cannot be edited because it is either under review, app…" at bounding box center [574, 142] width 207 height 488
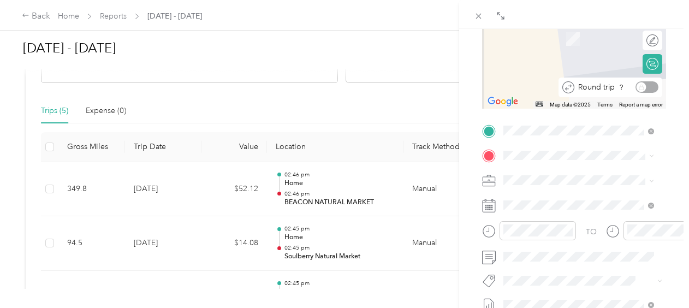
click at [636, 90] on div "Round trip" at bounding box center [617, 86] width 84 height 11
click at [631, 84] on div "Round trip" at bounding box center [617, 86] width 84 height 11
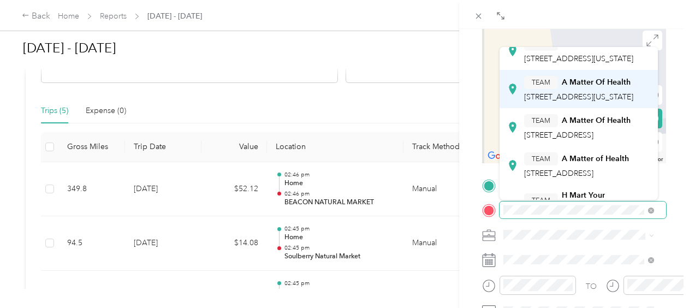
scroll to position [55, 0]
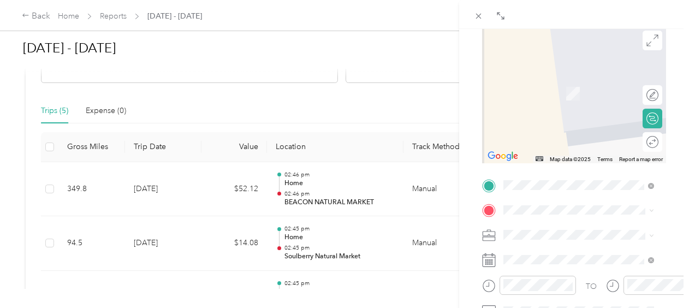
click at [604, 123] on div "TEAM A Matter Of Health 138 Rockland Plz, 109542210, Nanuet, NY, USA" at bounding box center [577, 110] width 107 height 27
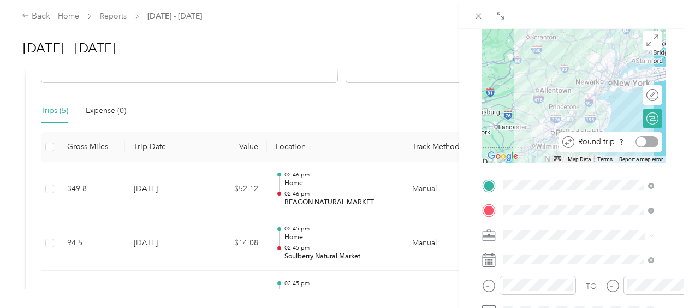
click at [642, 140] on div at bounding box center [647, 141] width 23 height 11
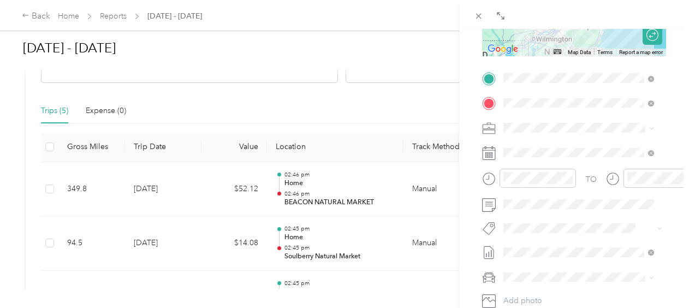
scroll to position [0, 0]
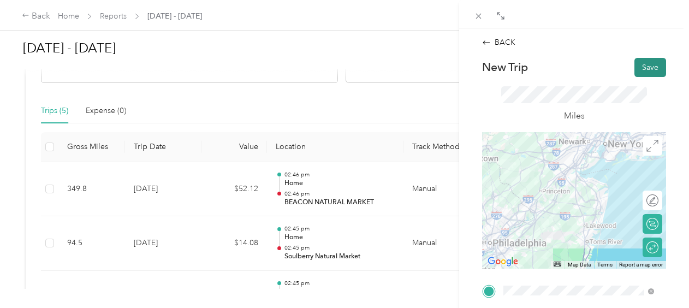
click at [648, 66] on button "Save" at bounding box center [651, 67] width 32 height 19
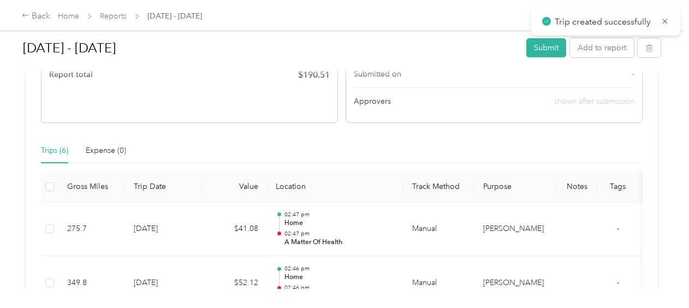
scroll to position [88, 0]
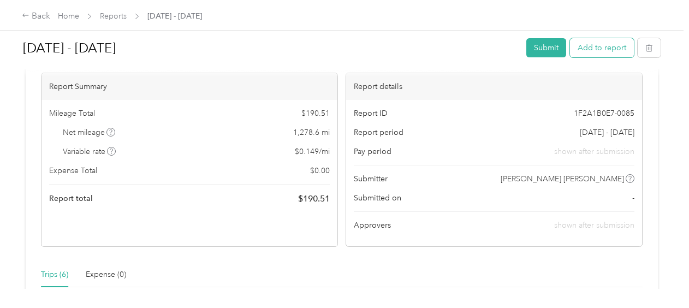
click at [617, 54] on button "Add to report" at bounding box center [602, 47] width 64 height 19
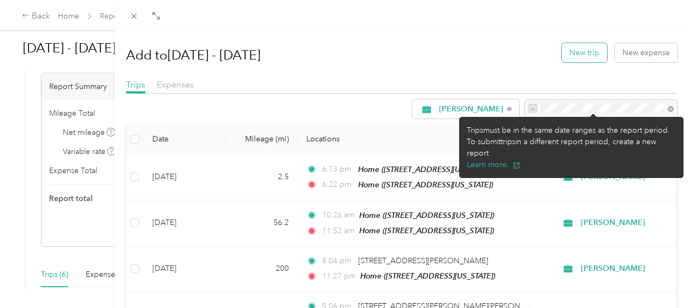
click at [562, 60] on button "New trip" at bounding box center [584, 52] width 45 height 19
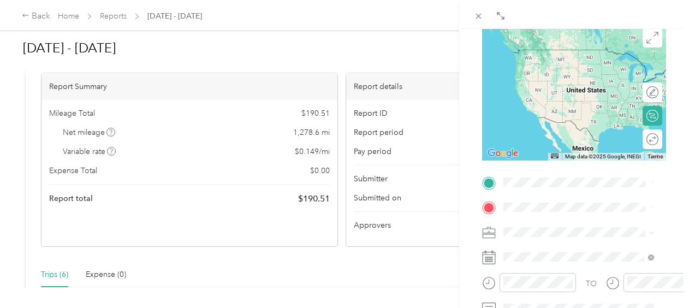
scroll to position [109, 0]
click at [550, 69] on span "6 Murifield Court, Edgmont Township, Pennsylvania, United States" at bounding box center [578, 64] width 109 height 9
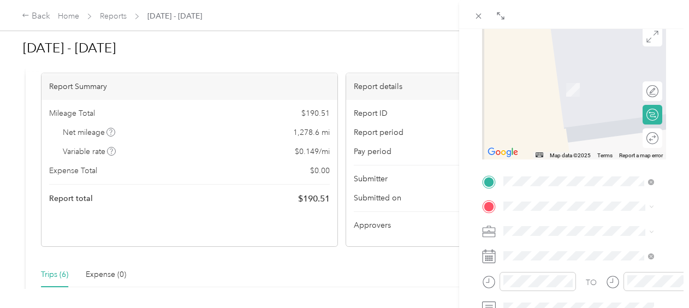
click at [422, 164] on div "BACK New Trip Save This trip cannot be edited because it is either under review…" at bounding box center [344, 154] width 689 height 308
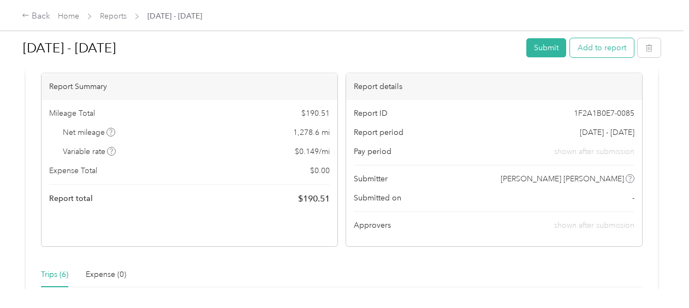
click at [586, 45] on button "Add to report" at bounding box center [602, 47] width 64 height 19
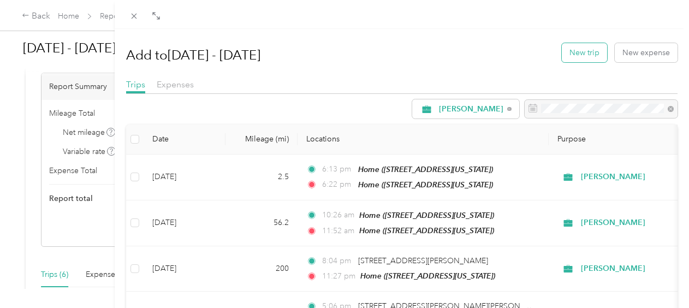
drag, startPoint x: 558, startPoint y: 40, endPoint x: 559, endPoint y: 49, distance: 8.8
click at [558, 42] on div "Add to Aug 16 - 31, 2025 New trip New expense" at bounding box center [402, 53] width 552 height 32
click at [562, 51] on button "New trip" at bounding box center [584, 52] width 45 height 19
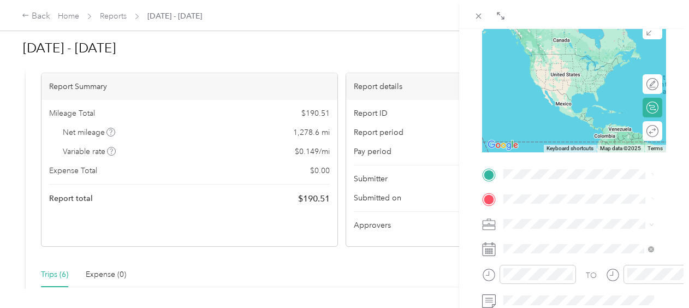
scroll to position [164, 0]
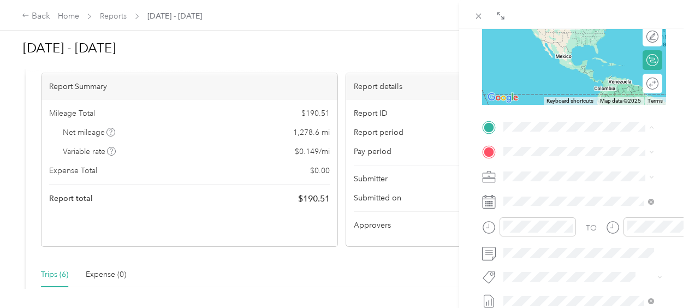
click at [534, 188] on div "Home 6 Murifield Court, Edgmont Township, Pennsylvania, United States" at bounding box center [578, 176] width 109 height 23
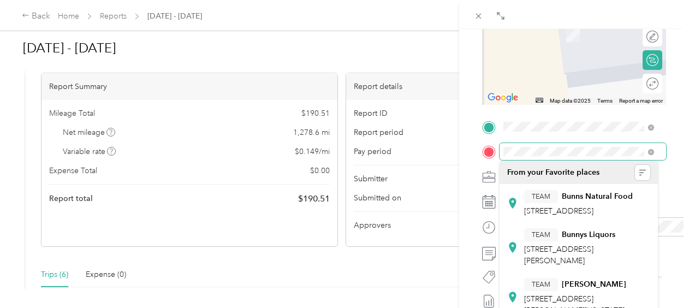
click at [440, 154] on div "BACK New Trip Save This trip cannot be edited because it is either under review…" at bounding box center [344, 154] width 689 height 308
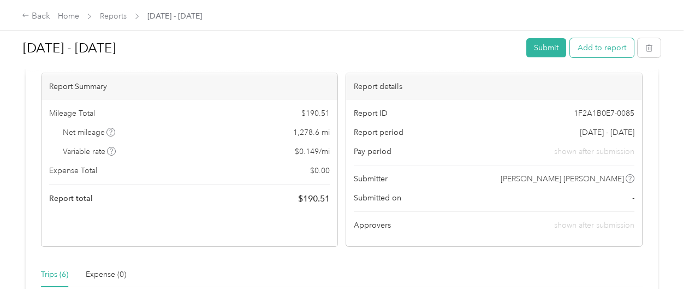
click at [587, 53] on button "Add to report" at bounding box center [602, 47] width 64 height 19
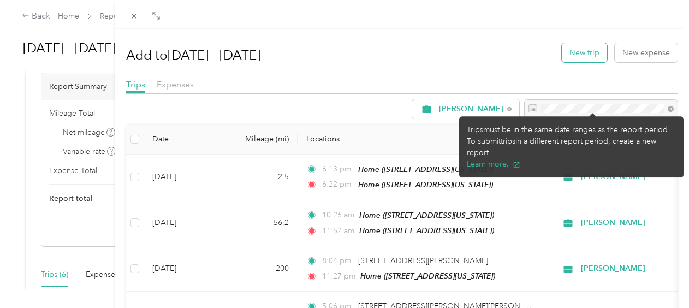
click at [585, 51] on button "New trip" at bounding box center [584, 52] width 45 height 19
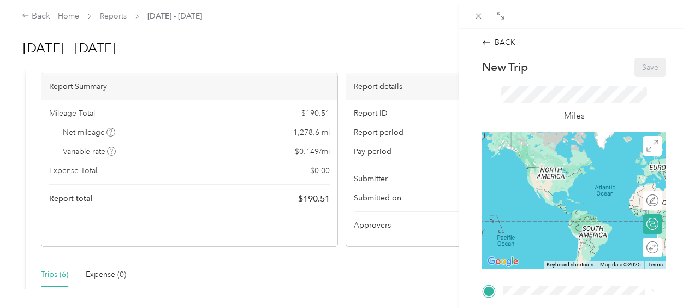
scroll to position [109, 0]
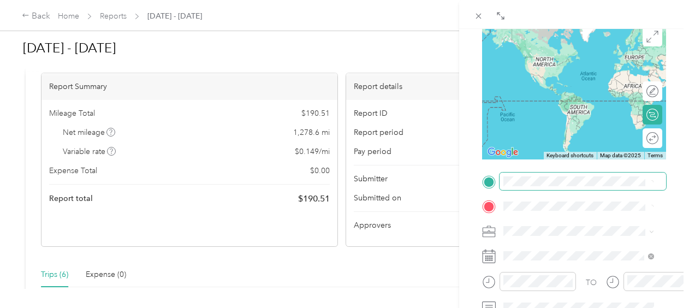
click at [548, 188] on span at bounding box center [583, 181] width 167 height 17
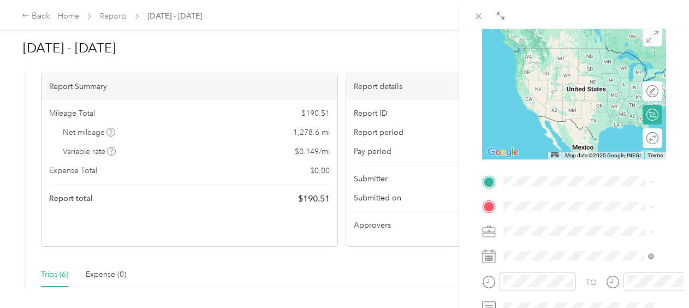
click at [563, 62] on span "6 Murifield Court, Edgmont Township, Pennsylvania, United States" at bounding box center [578, 64] width 109 height 9
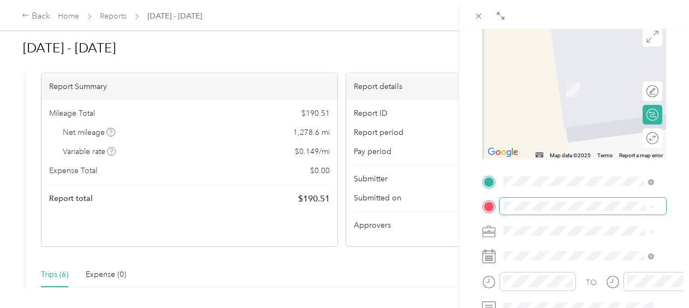
click at [553, 199] on span at bounding box center [583, 206] width 167 height 17
click at [562, 153] on div "TEAM Millers Natural Foods 2888 Miller Ln, 175059740, Bird in Hand, PA, USA" at bounding box center [587, 146] width 126 height 61
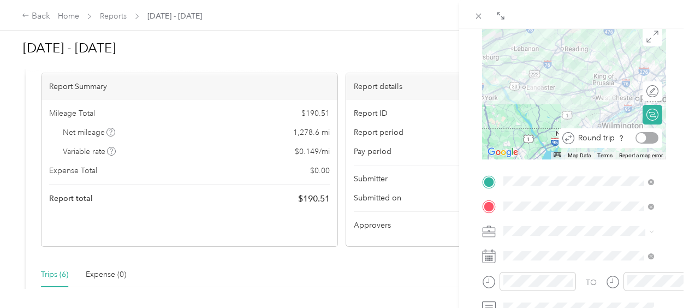
click at [637, 138] on div at bounding box center [642, 138] width 10 height 10
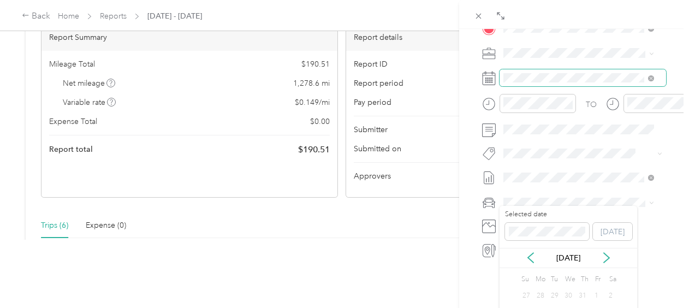
scroll to position [324, 0]
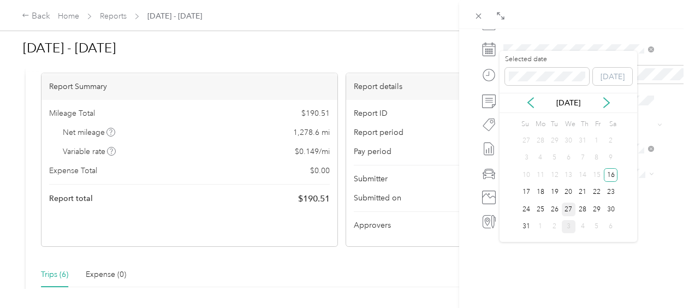
click at [571, 209] on div "27" at bounding box center [569, 210] width 14 height 14
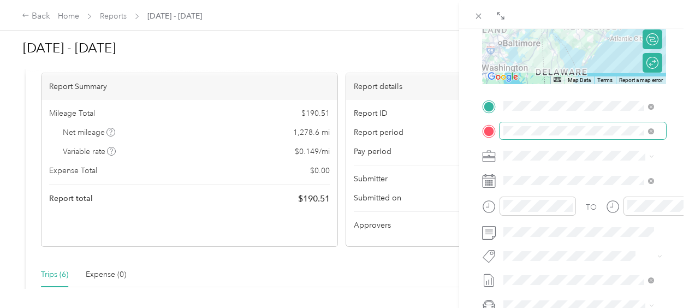
scroll to position [0, 0]
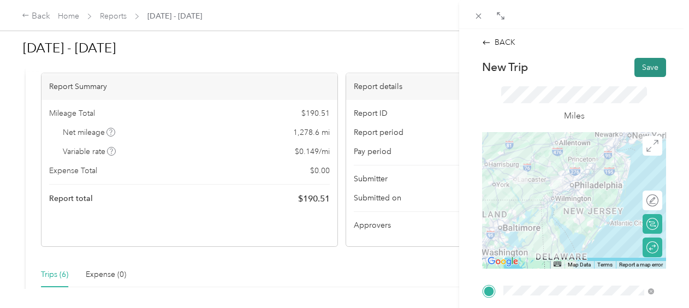
click at [642, 70] on button "Save" at bounding box center [651, 67] width 32 height 19
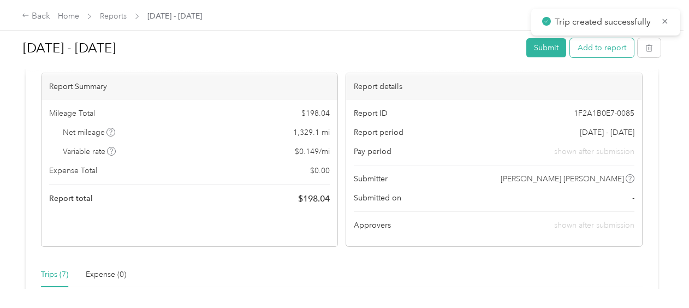
click at [596, 55] on button "Add to report" at bounding box center [602, 47] width 64 height 19
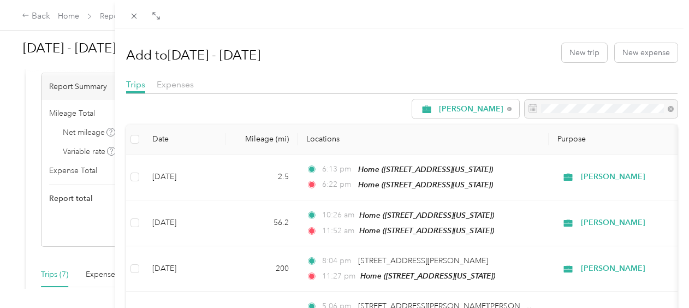
click at [553, 54] on div "Add to Aug 16 - 31, 2025 New trip New expense" at bounding box center [402, 53] width 552 height 32
click at [562, 52] on button "New trip" at bounding box center [584, 52] width 45 height 19
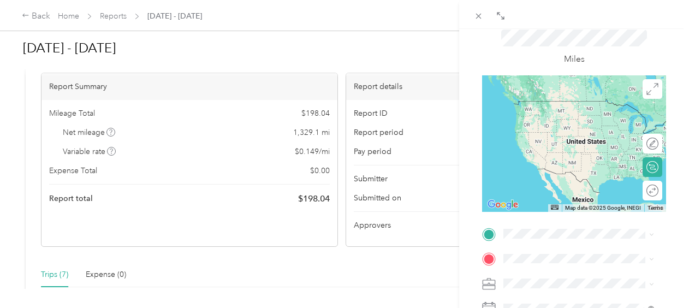
scroll to position [164, 0]
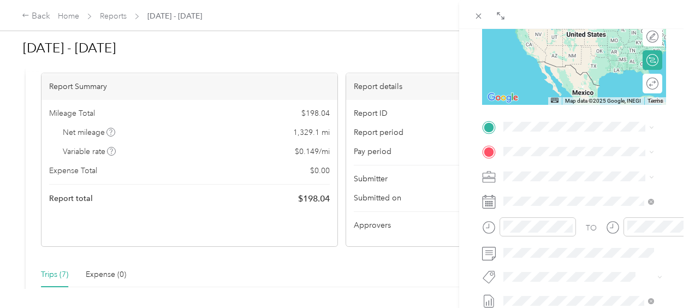
drag, startPoint x: 531, startPoint y: 189, endPoint x: 533, endPoint y: 168, distance: 21.4
click at [531, 187] on span "6 Murifield Court, Edgmont Township, Pennsylvania, United States" at bounding box center [578, 182] width 109 height 9
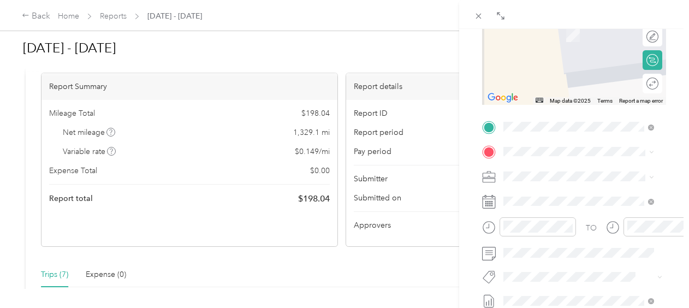
click at [624, 251] on strong "Mother Earths Storehouse" at bounding box center [606, 241] width 88 height 19
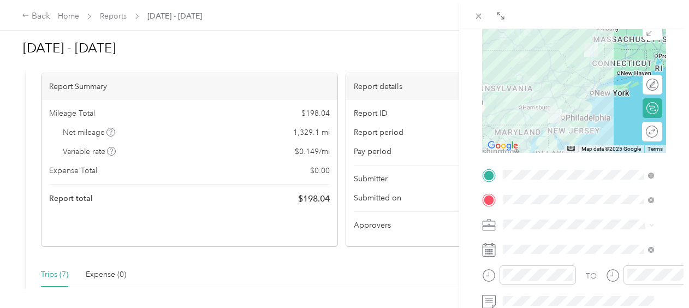
scroll to position [109, 0]
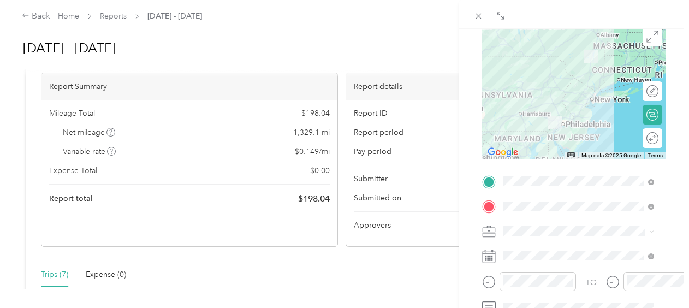
click at [558, 88] on div at bounding box center [574, 91] width 184 height 137
click at [572, 75] on div at bounding box center [574, 91] width 184 height 137
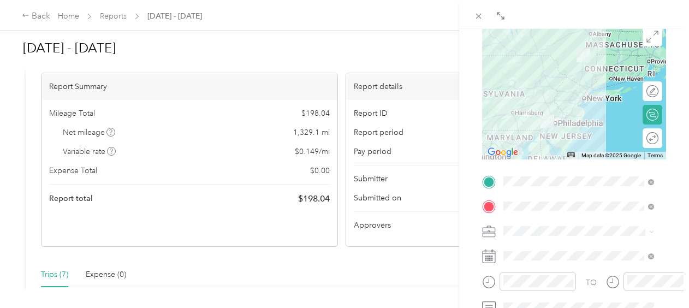
click at [576, 82] on div at bounding box center [574, 91] width 184 height 137
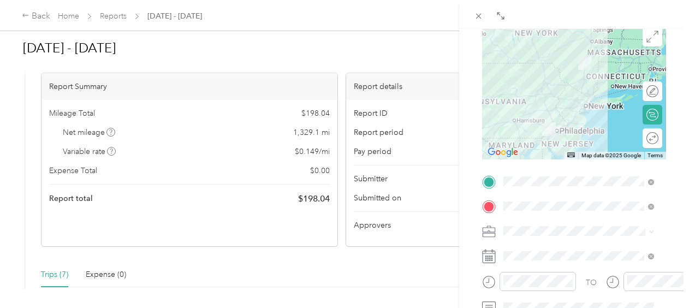
drag, startPoint x: 575, startPoint y: 85, endPoint x: 584, endPoint y: 99, distance: 17.0
click at [584, 99] on div at bounding box center [574, 91] width 184 height 137
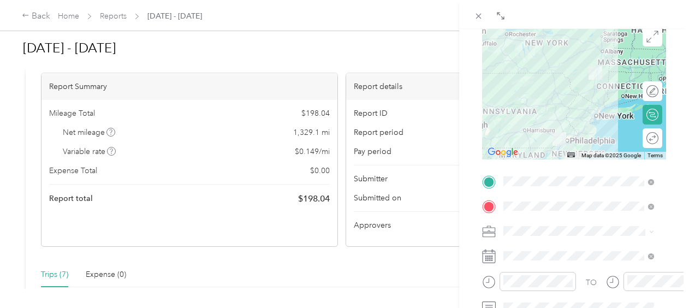
click at [579, 95] on div at bounding box center [574, 91] width 184 height 137
click at [578, 94] on div at bounding box center [574, 91] width 184 height 137
click at [571, 94] on div at bounding box center [574, 91] width 184 height 137
click at [570, 94] on div at bounding box center [574, 91] width 184 height 137
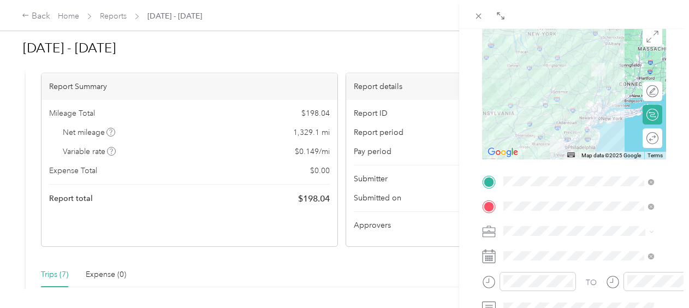
click at [570, 94] on div at bounding box center [574, 91] width 184 height 137
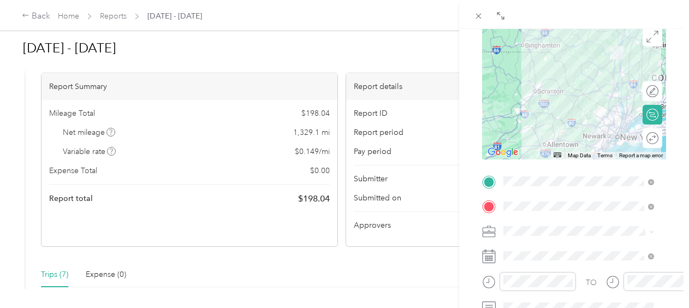
click at [577, 97] on div at bounding box center [574, 91] width 184 height 137
click at [575, 94] on div at bounding box center [574, 91] width 184 height 137
drag, startPoint x: 606, startPoint y: 93, endPoint x: 596, endPoint y: 94, distance: 9.8
click at [597, 94] on div at bounding box center [574, 91] width 184 height 137
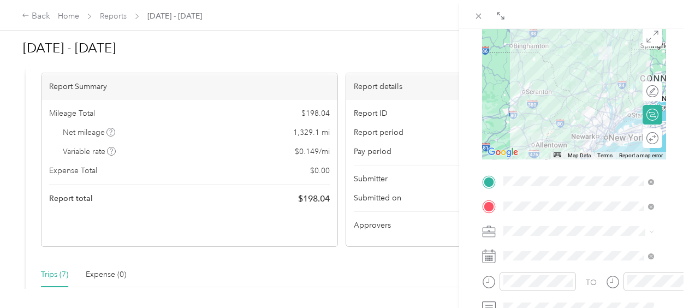
click at [566, 92] on div at bounding box center [574, 91] width 184 height 137
click at [565, 96] on div at bounding box center [574, 91] width 184 height 137
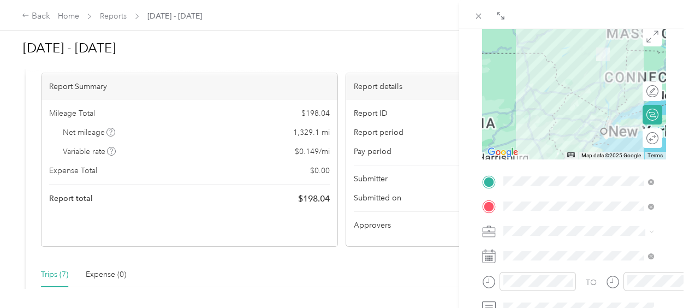
click at [564, 95] on div at bounding box center [574, 91] width 184 height 137
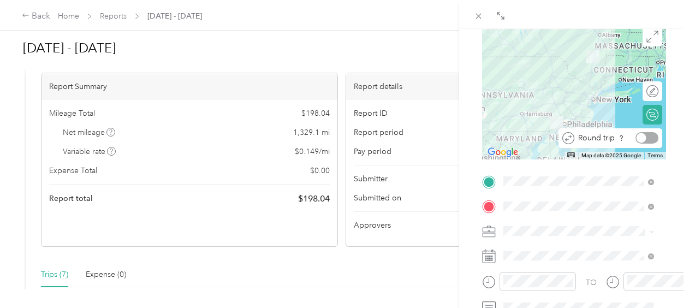
click at [637, 140] on div at bounding box center [642, 138] width 10 height 10
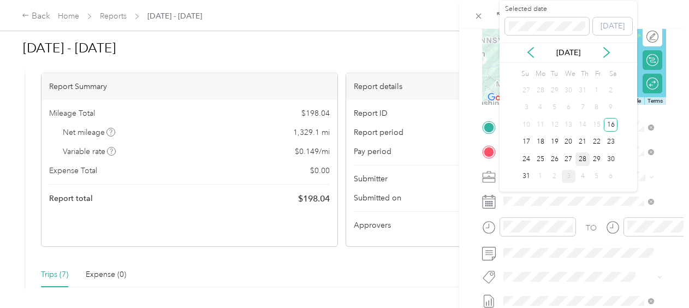
click at [585, 162] on div "28" at bounding box center [583, 159] width 14 height 14
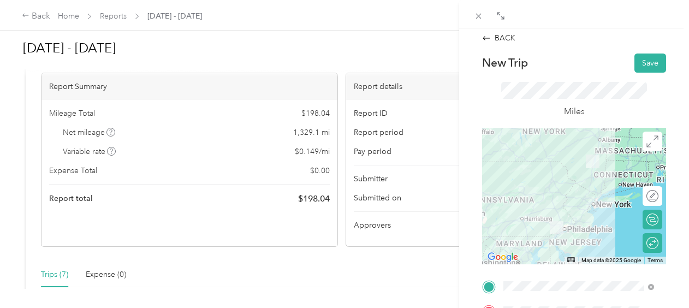
scroll to position [0, 0]
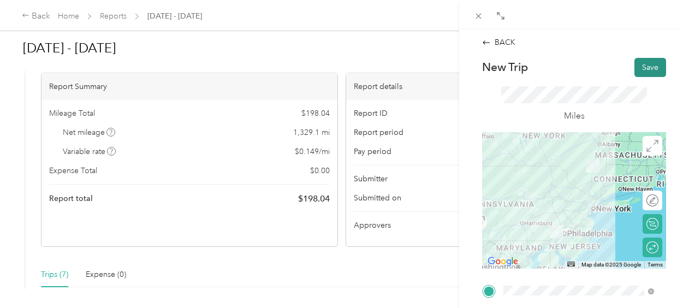
click at [642, 67] on button "Save" at bounding box center [651, 67] width 32 height 19
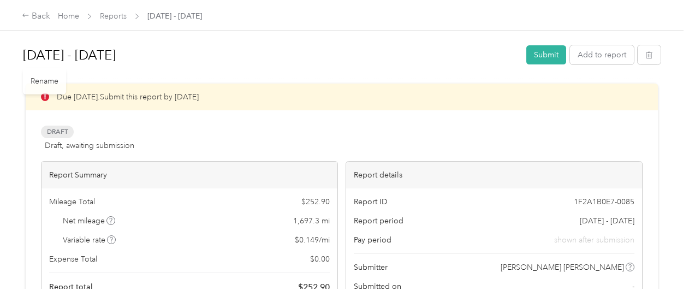
click at [38, 23] on div "Back Home Reports Aug 16 - 31, 2025" at bounding box center [344, 15] width 689 height 31
click at [40, 19] on div "Back" at bounding box center [36, 16] width 28 height 13
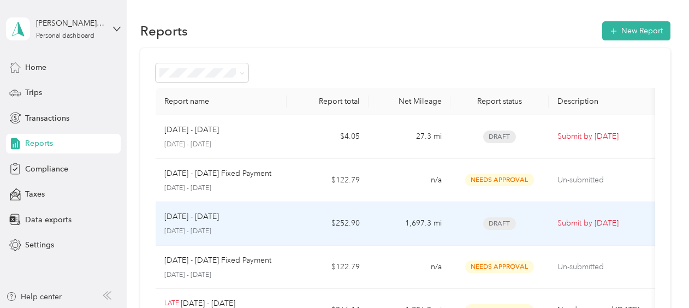
click at [282, 225] on td "Aug 16 - 31, 2025 August 16 - 31, 2025" at bounding box center [221, 224] width 131 height 44
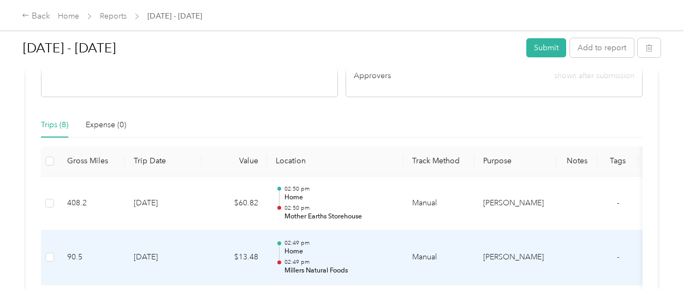
scroll to position [196, 0]
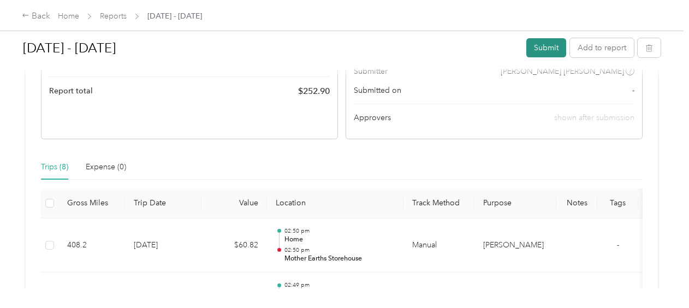
click at [527, 45] on button "Submit" at bounding box center [547, 47] width 40 height 19
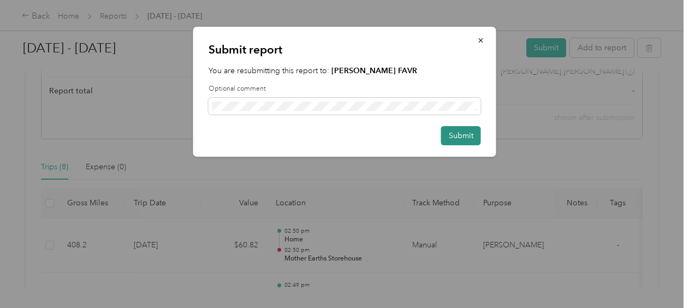
click at [466, 136] on button "Submit" at bounding box center [461, 135] width 40 height 19
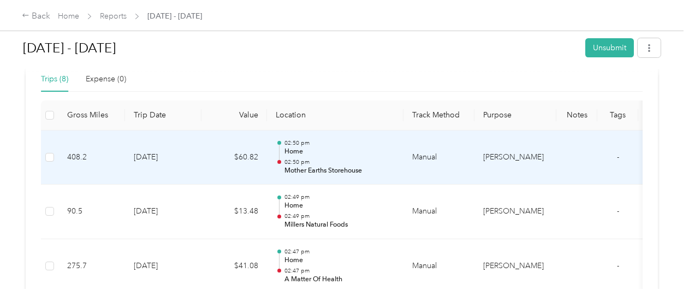
scroll to position [224, 0]
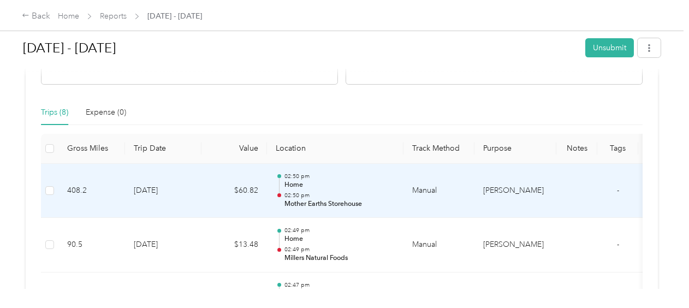
click at [202, 190] on td "$60.82" at bounding box center [235, 191] width 66 height 55
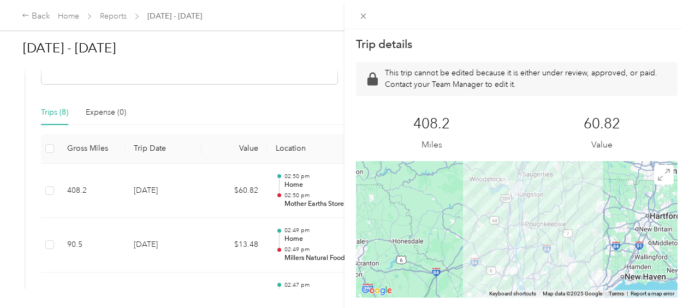
drag, startPoint x: 537, startPoint y: 200, endPoint x: 537, endPoint y: 208, distance: 7.7
click at [537, 208] on div at bounding box center [517, 229] width 322 height 137
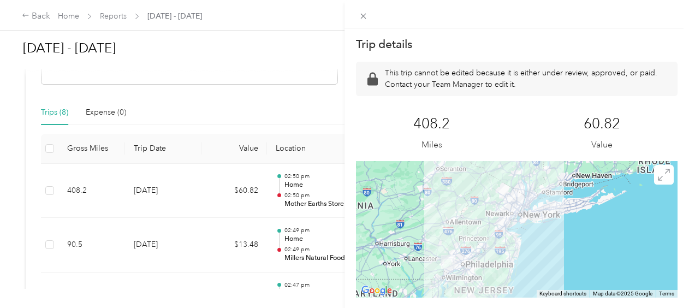
drag, startPoint x: 514, startPoint y: 221, endPoint x: 518, endPoint y: 160, distance: 60.8
click at [518, 160] on div "Trip details This trip cannot be edited because it is either under review, appr…" at bounding box center [517, 307] width 322 height 540
click at [214, 275] on div "Trip details This trip cannot be edited because it is either under review, appr…" at bounding box center [344, 154] width 689 height 308
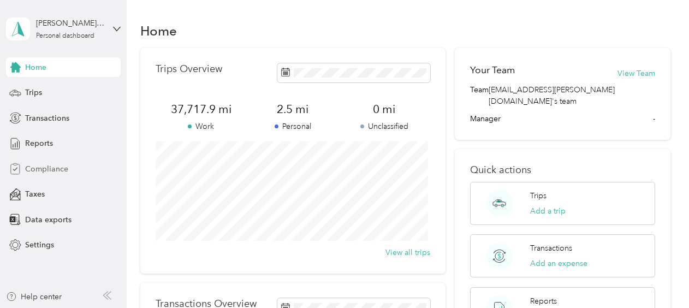
click at [47, 166] on span "Compliance" at bounding box center [46, 168] width 43 height 11
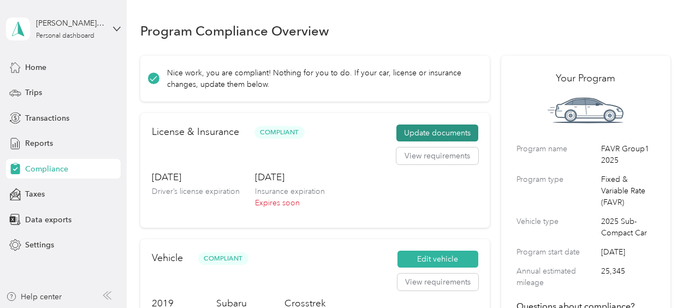
click at [410, 130] on button "Update documents" at bounding box center [438, 133] width 82 height 17
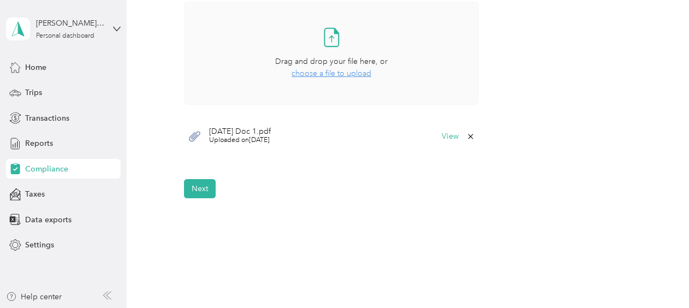
scroll to position [382, 0]
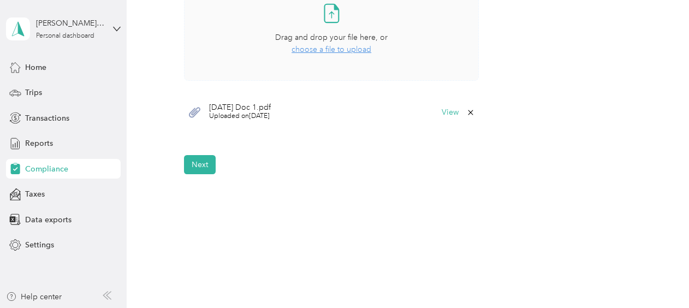
click at [330, 49] on span "choose a file to upload" at bounding box center [332, 49] width 80 height 9
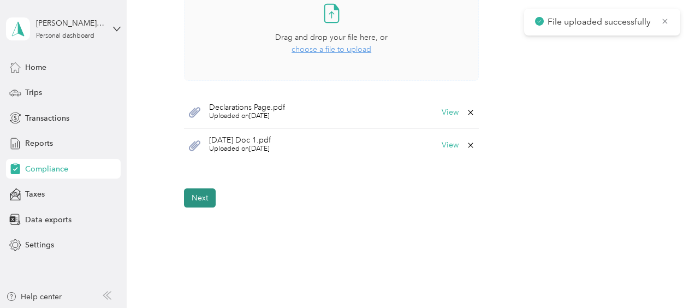
click at [206, 199] on button "Next" at bounding box center [200, 197] width 32 height 19
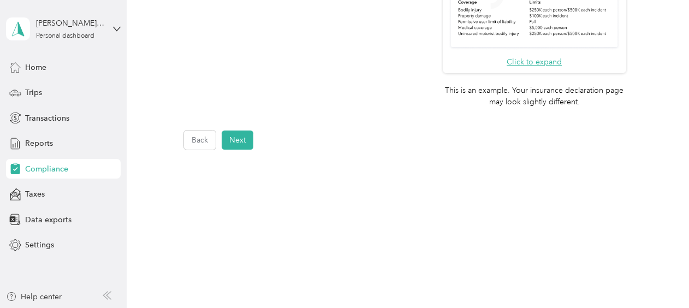
scroll to position [294, 0]
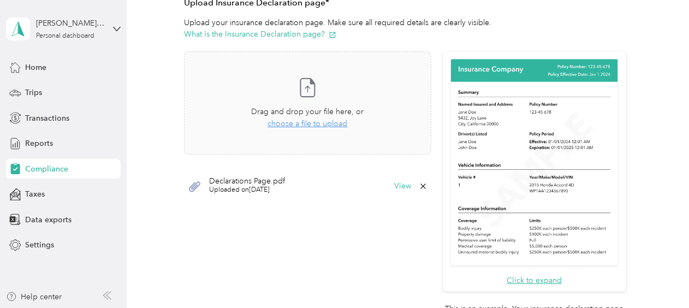
click at [256, 187] on span "Uploaded on 3/2/2025" at bounding box center [247, 190] width 76 height 10
click at [420, 185] on icon at bounding box center [423, 186] width 9 height 9
click at [394, 195] on button "Yes" at bounding box center [392, 193] width 21 height 17
click at [333, 121] on span "choose a file to upload" at bounding box center [308, 123] width 80 height 9
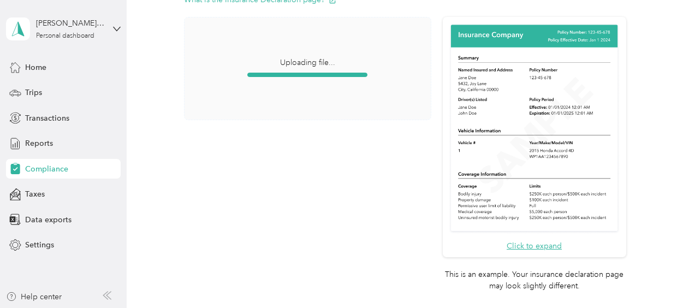
scroll to position [259, 0]
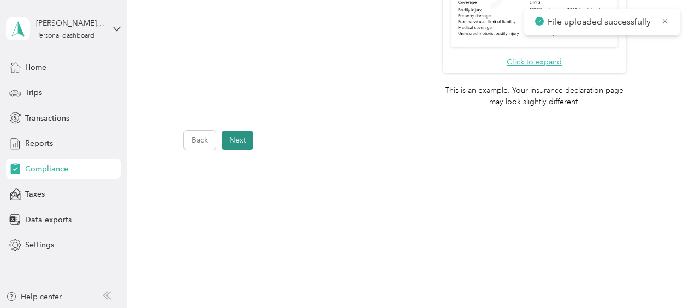
click at [230, 140] on button "Next" at bounding box center [238, 140] width 32 height 19
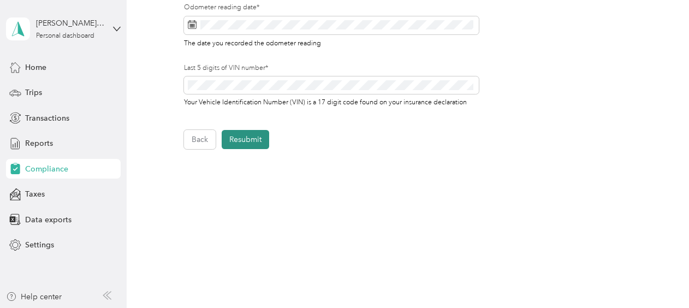
click at [262, 149] on button "Resubmit" at bounding box center [246, 139] width 48 height 19
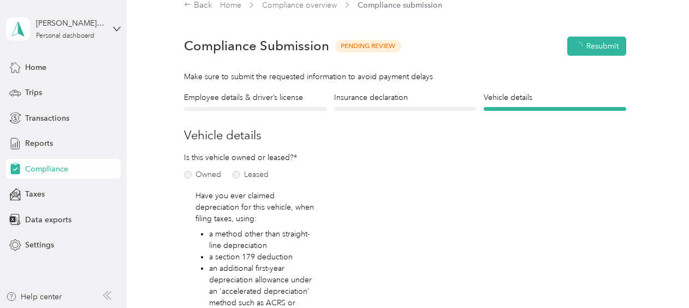
scroll to position [13, 0]
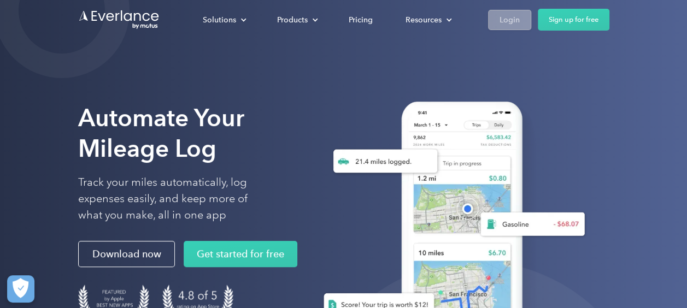
click at [519, 20] on link "Login" at bounding box center [509, 20] width 43 height 20
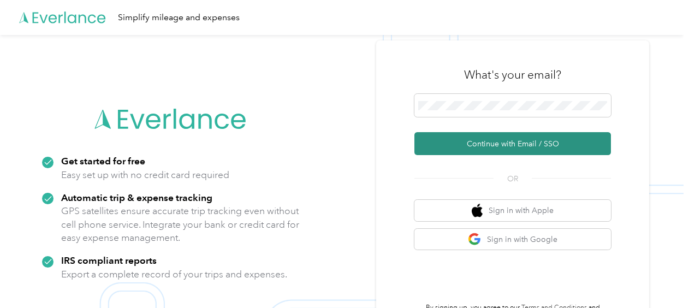
click at [462, 140] on button "Continue with Email / SSO" at bounding box center [513, 143] width 197 height 23
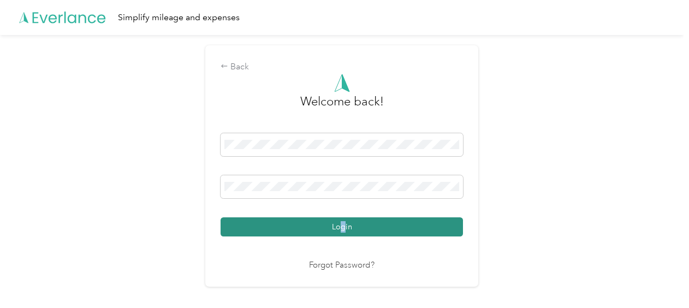
click at [345, 218] on div "Login" at bounding box center [342, 184] width 243 height 103
drag, startPoint x: 345, startPoint y: 218, endPoint x: 346, endPoint y: 225, distance: 6.6
click at [346, 225] on button "Login" at bounding box center [342, 226] width 243 height 19
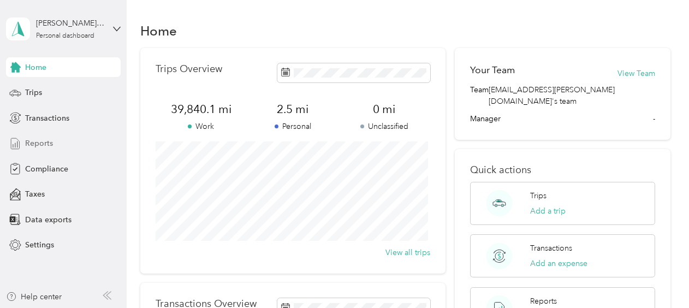
click at [48, 138] on span "Reports" at bounding box center [39, 143] width 28 height 11
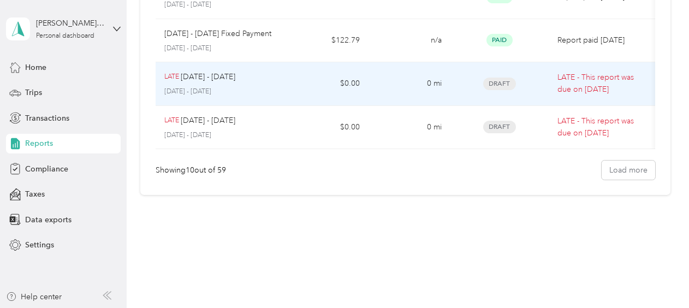
scroll to position [406, 0]
